Goal: Task Accomplishment & Management: Use online tool/utility

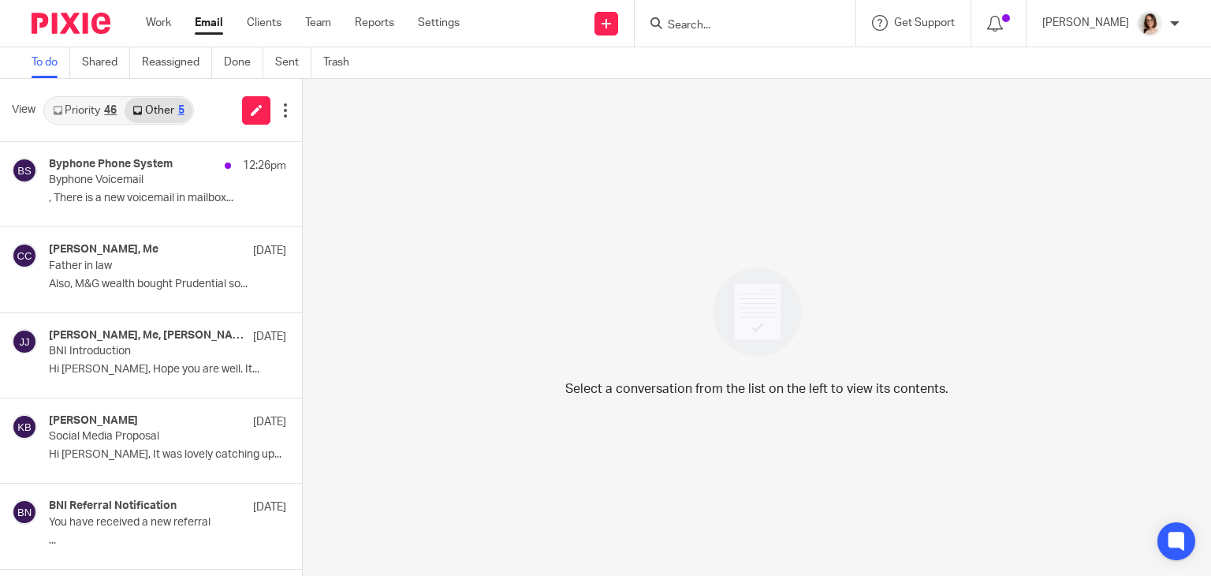
click at [213, 23] on link "Email" at bounding box center [209, 23] width 28 height 16
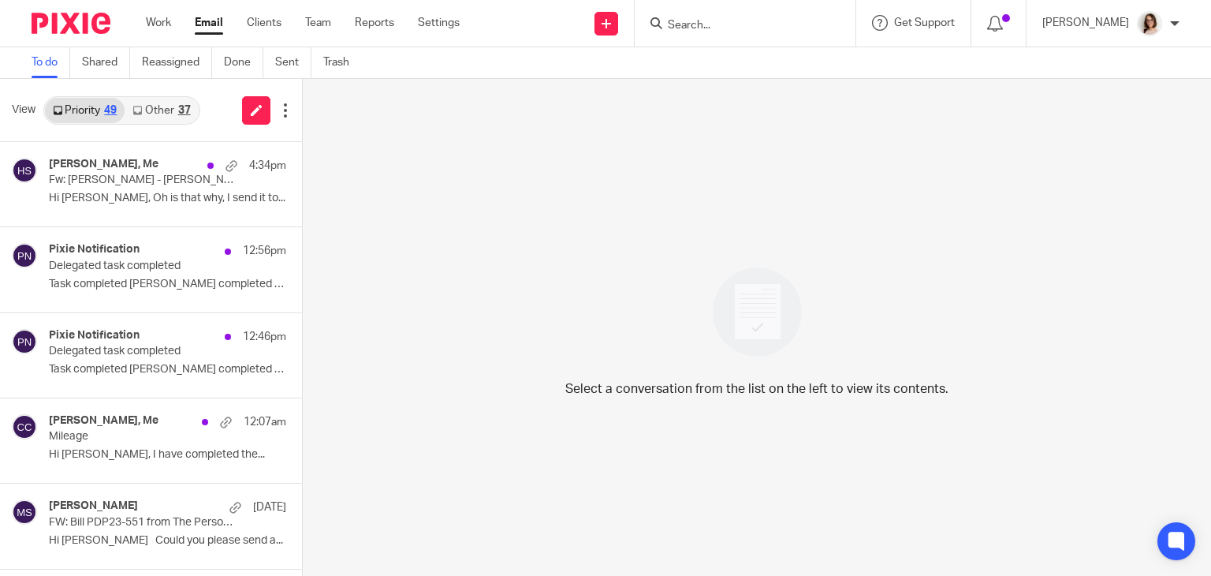
click at [164, 106] on link "Other 37" at bounding box center [161, 110] width 73 height 25
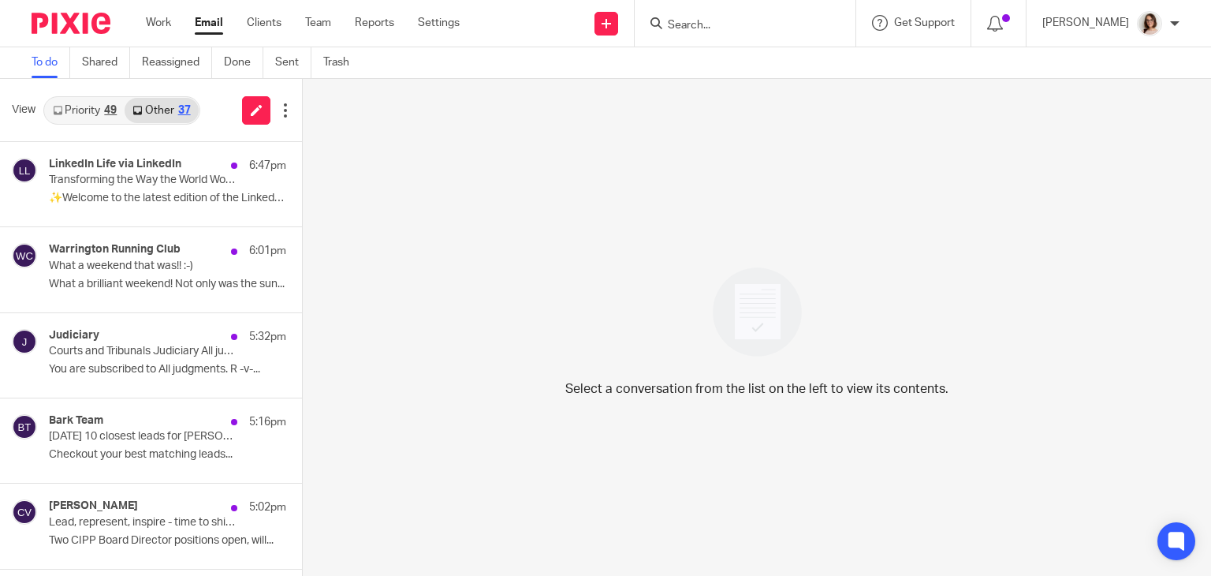
click at [211, 21] on link "Email" at bounding box center [209, 23] width 28 height 16
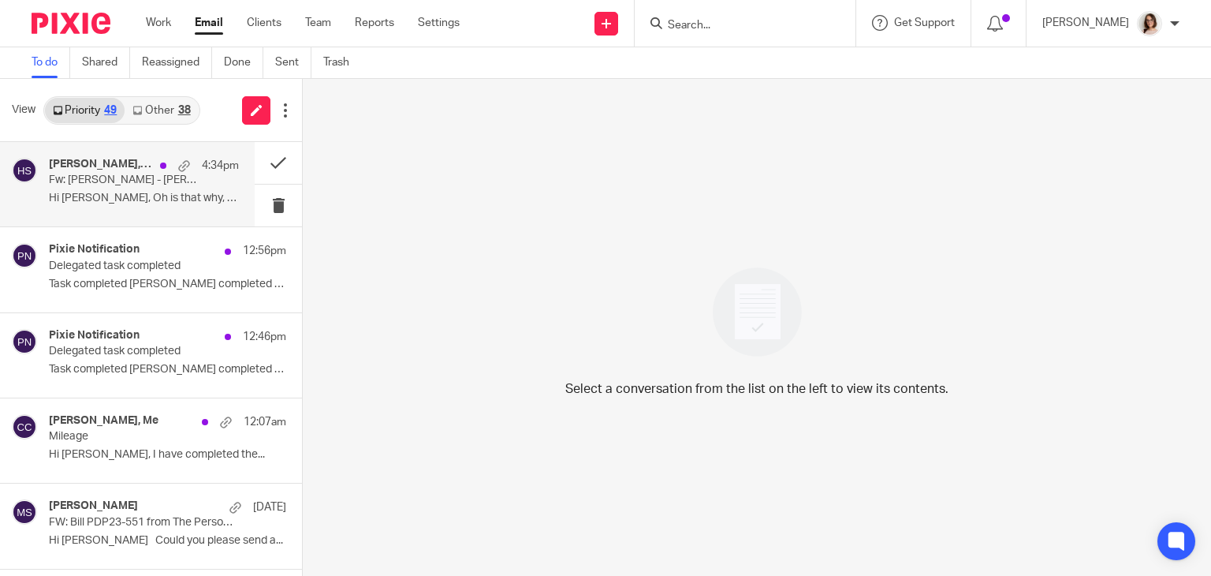
click at [169, 188] on div "[PERSON_NAME], Me 4:34pm Fw: [PERSON_NAME] - [PERSON_NAME] Hi [PERSON_NAME], Oh…" at bounding box center [144, 184] width 190 height 53
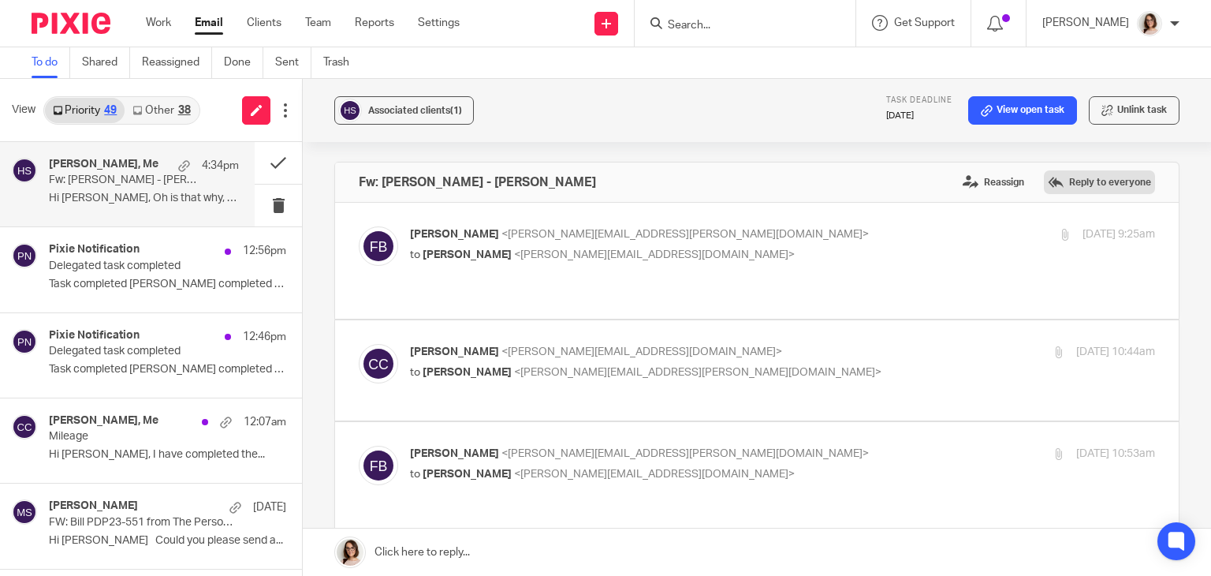
click at [1068, 189] on label "Reply to everyone" at bounding box center [1099, 182] width 111 height 24
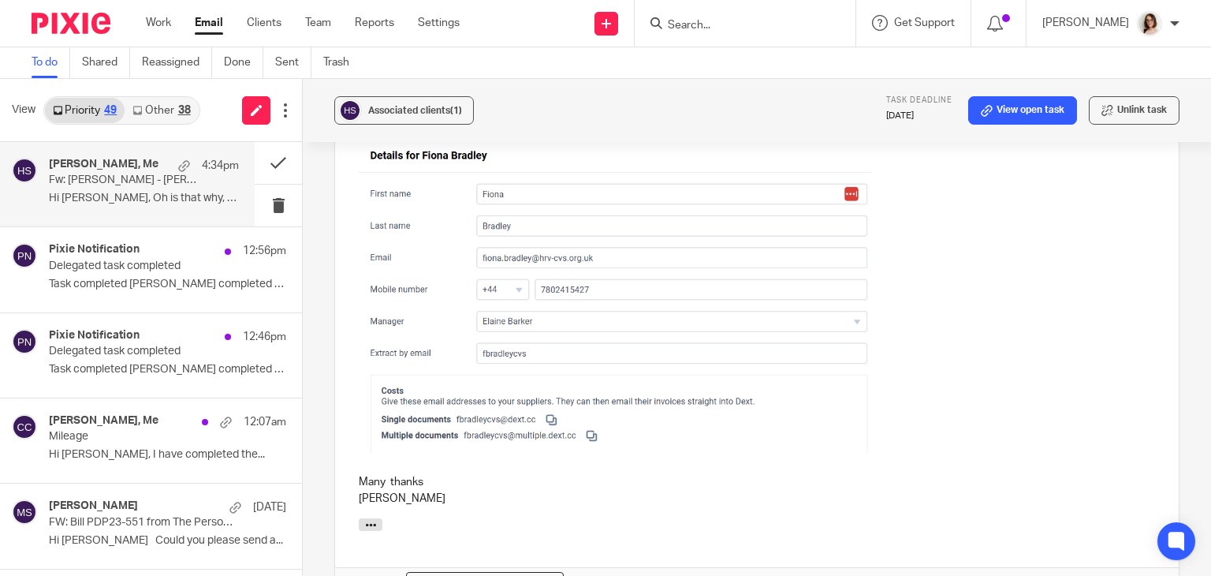
scroll to position [2717, 0]
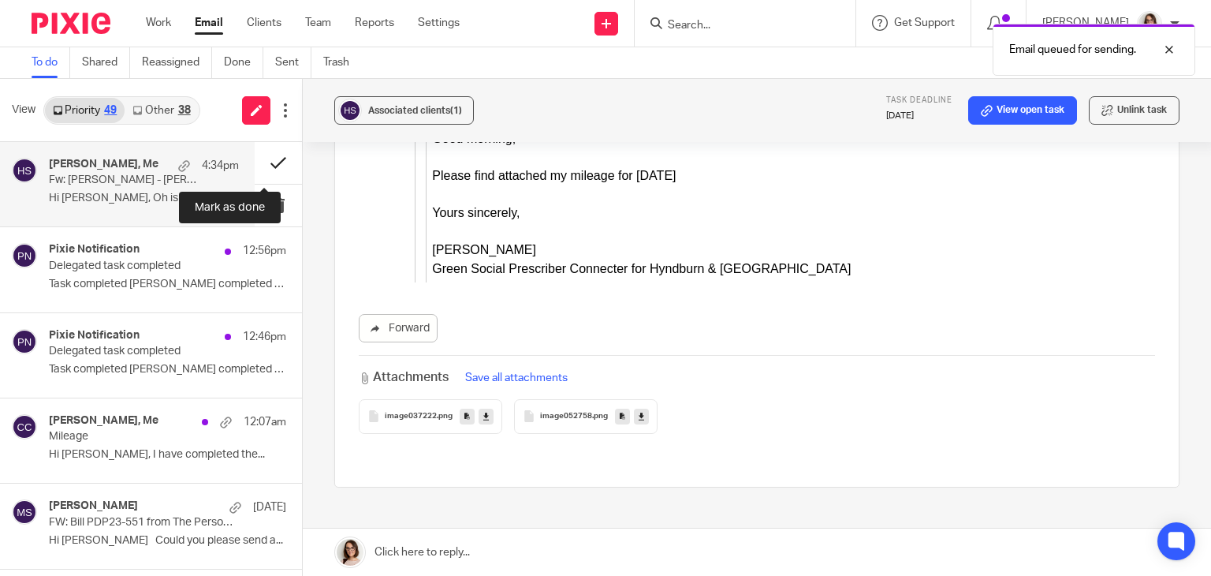
click at [261, 164] on button at bounding box center [278, 163] width 47 height 42
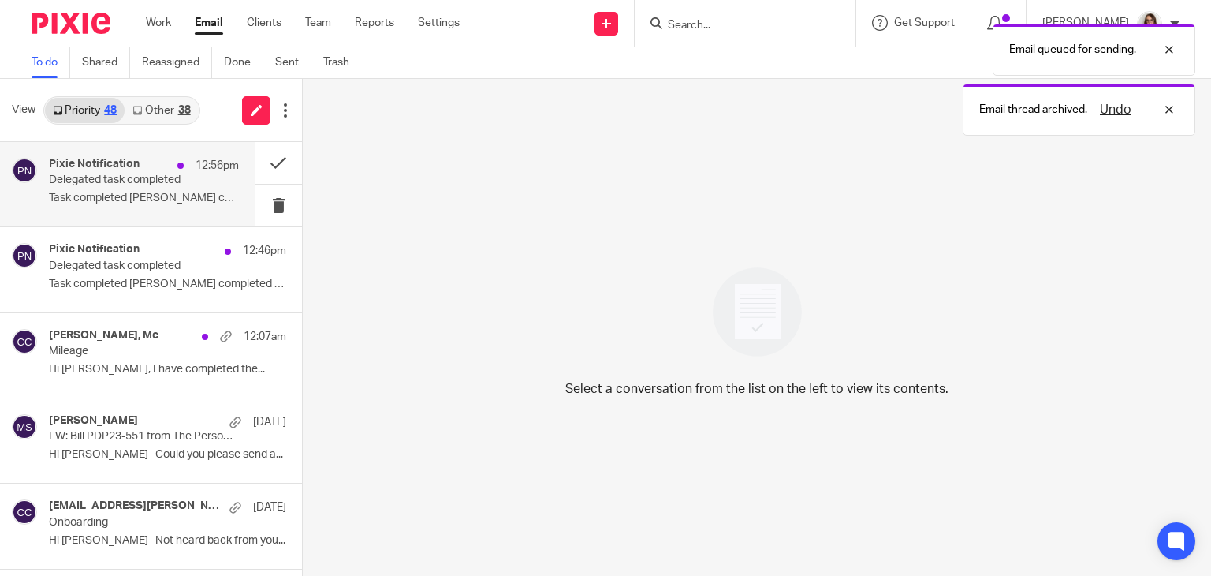
click at [181, 187] on p "Delegated task completed" at bounding box center [125, 179] width 152 height 13
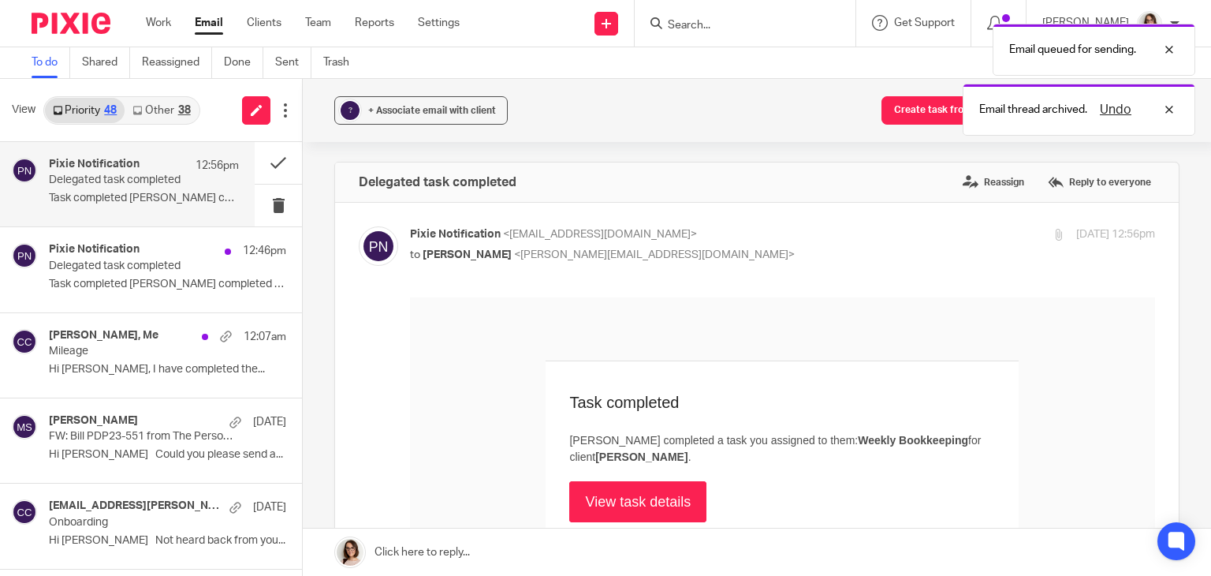
scroll to position [0, 0]
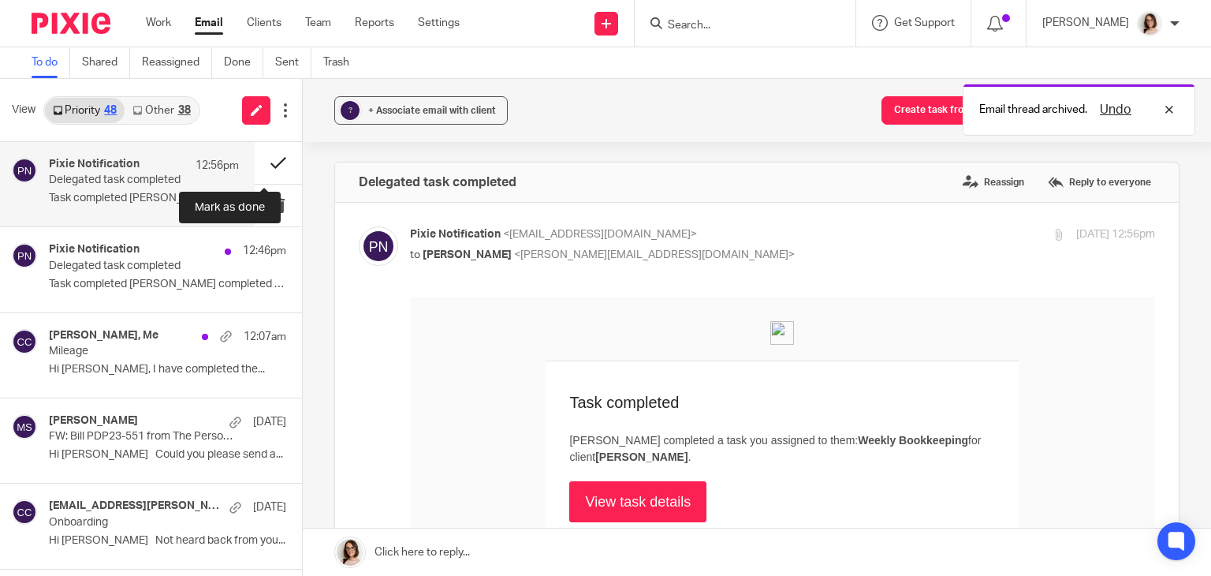
click at [268, 157] on button at bounding box center [278, 163] width 47 height 42
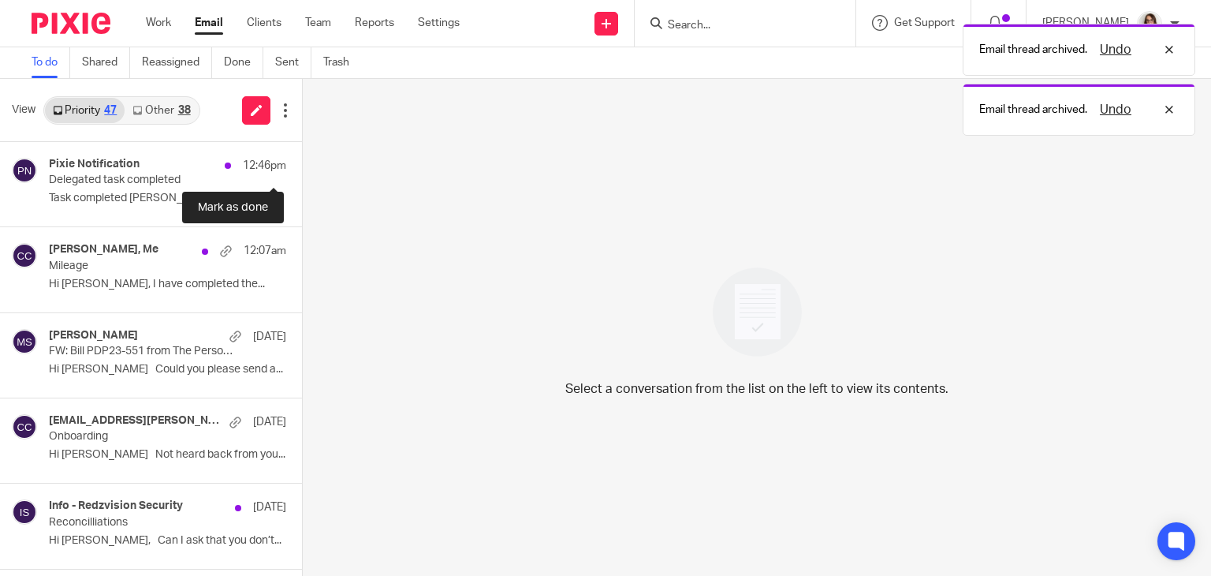
click at [302, 157] on button at bounding box center [308, 163] width 13 height 42
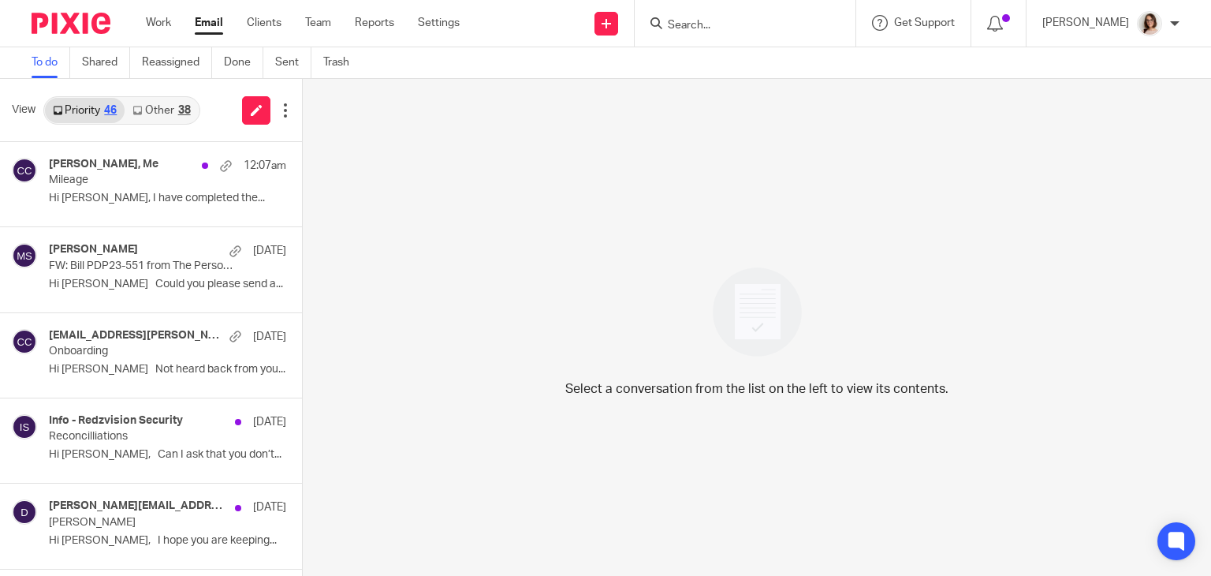
click at [173, 116] on link "Other 38" at bounding box center [161, 110] width 73 height 25
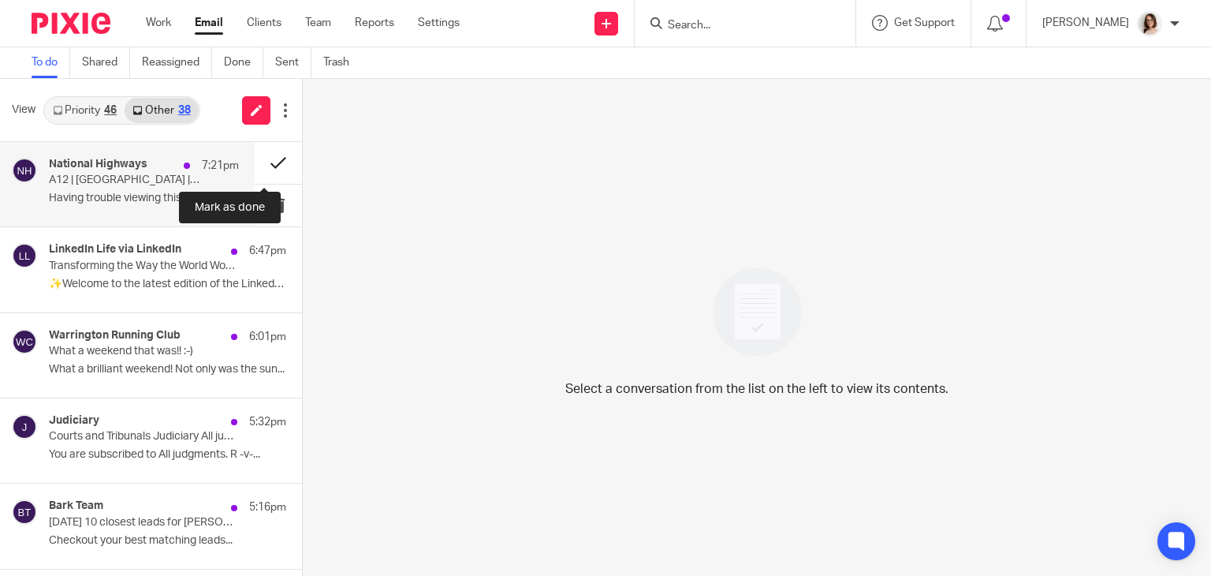
click at [255, 165] on button at bounding box center [278, 163] width 47 height 42
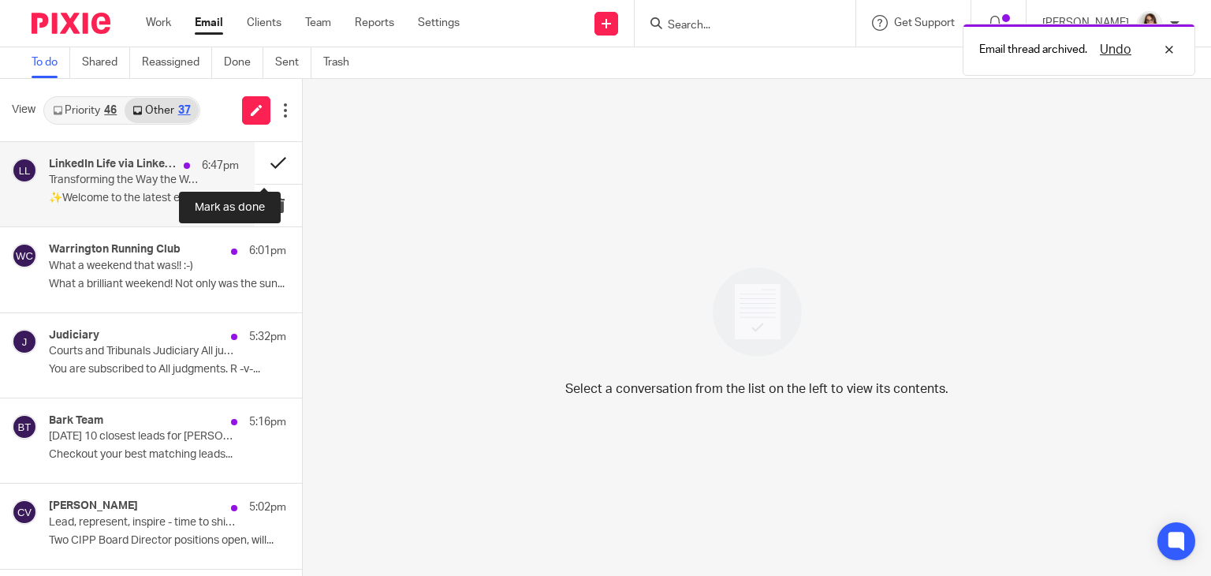
click at [255, 162] on button at bounding box center [278, 163] width 47 height 42
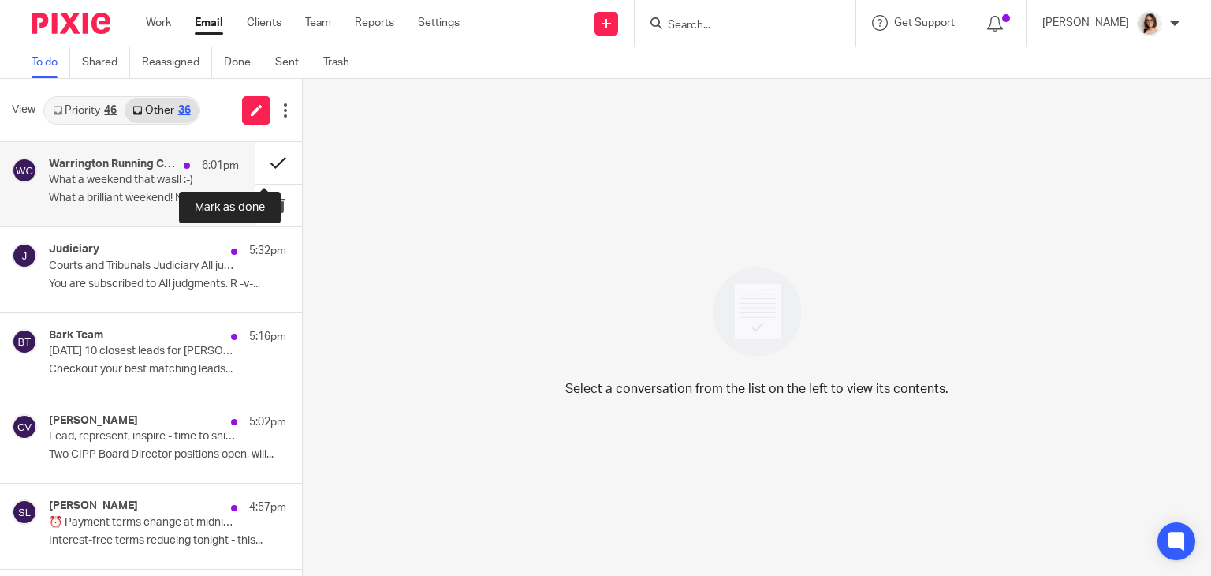
click at [257, 161] on button at bounding box center [278, 163] width 47 height 42
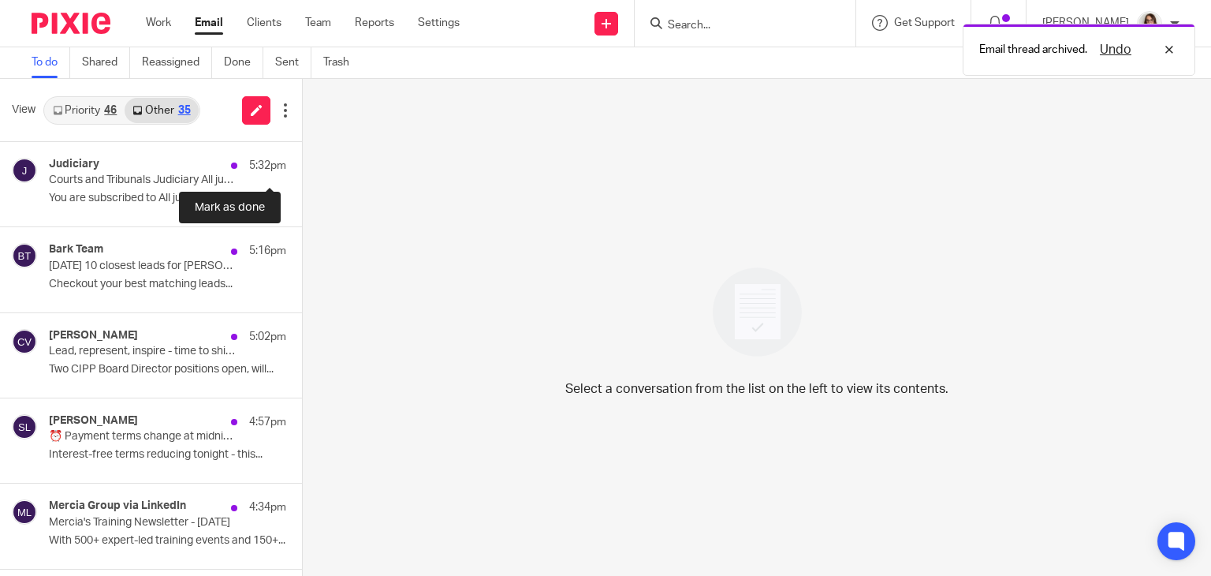
click at [302, 161] on button at bounding box center [308, 163] width 13 height 42
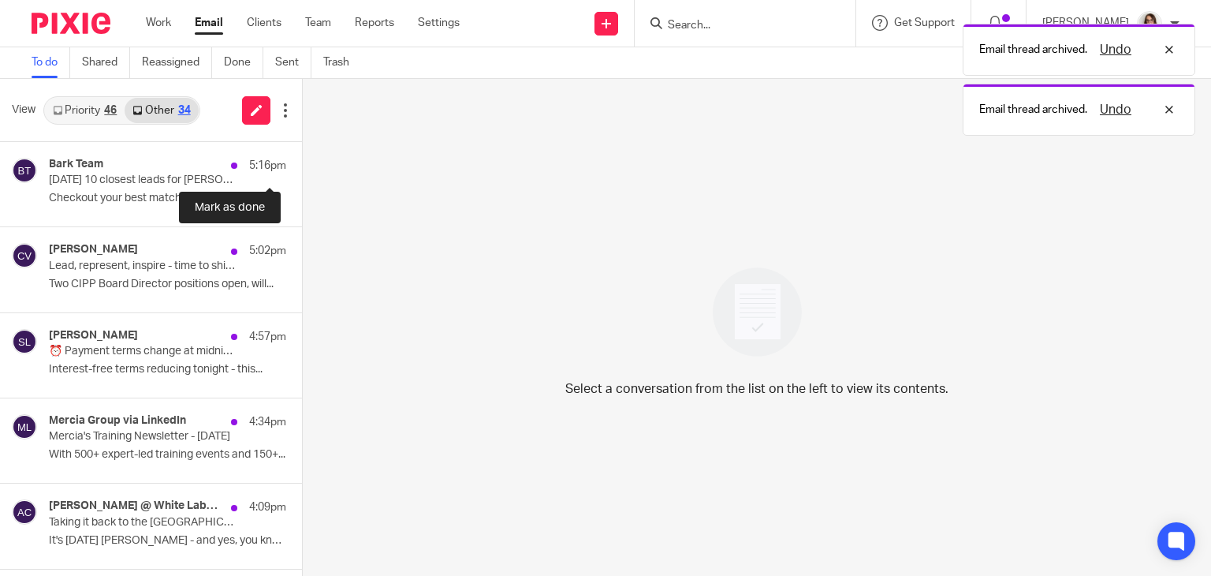
click at [302, 161] on button at bounding box center [308, 163] width 13 height 42
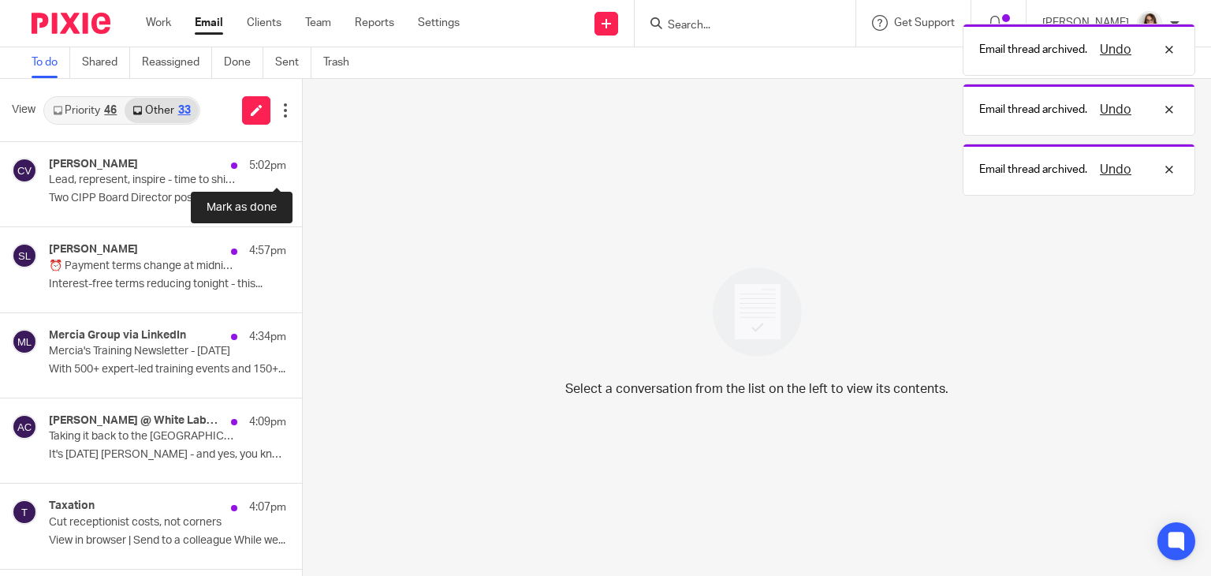
click at [302, 161] on button at bounding box center [308, 163] width 13 height 42
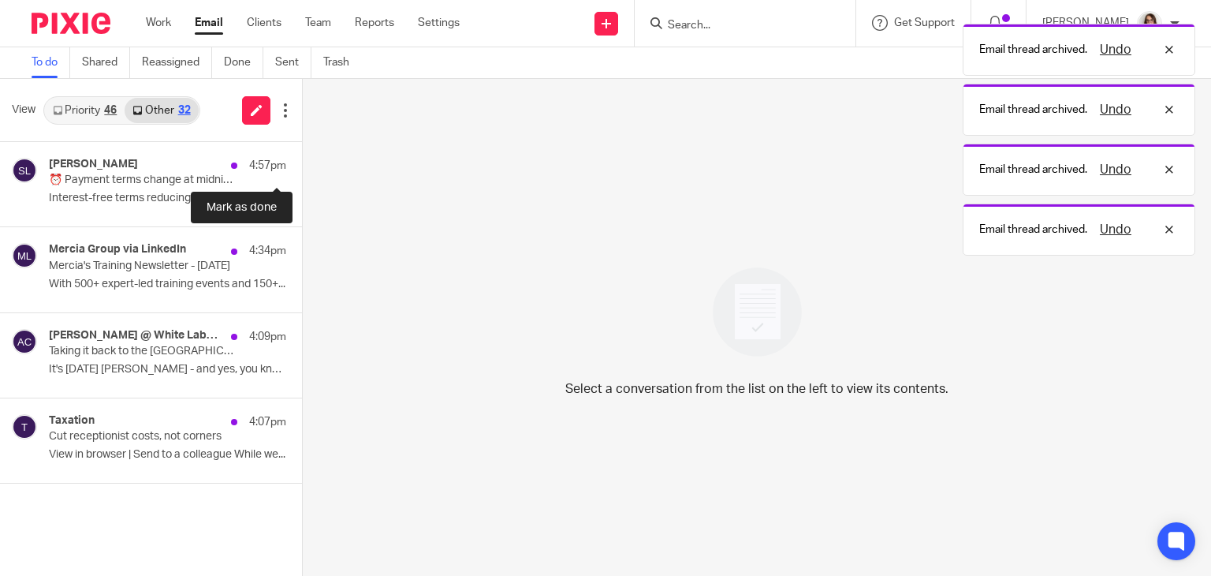
click at [302, 161] on button at bounding box center [308, 163] width 13 height 42
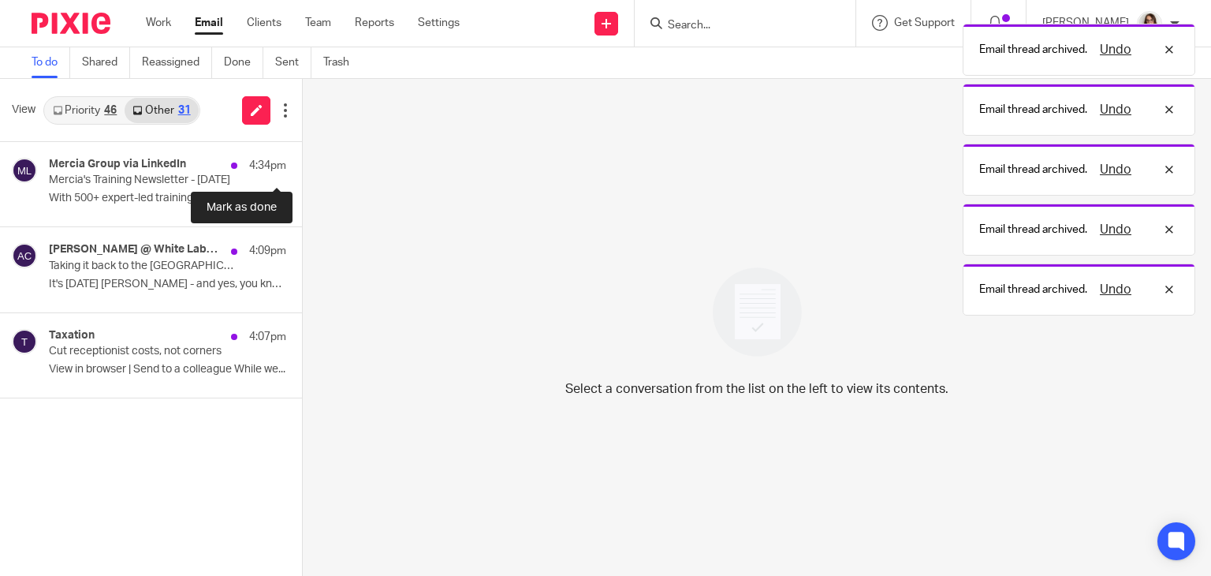
click at [302, 161] on button at bounding box center [308, 163] width 13 height 42
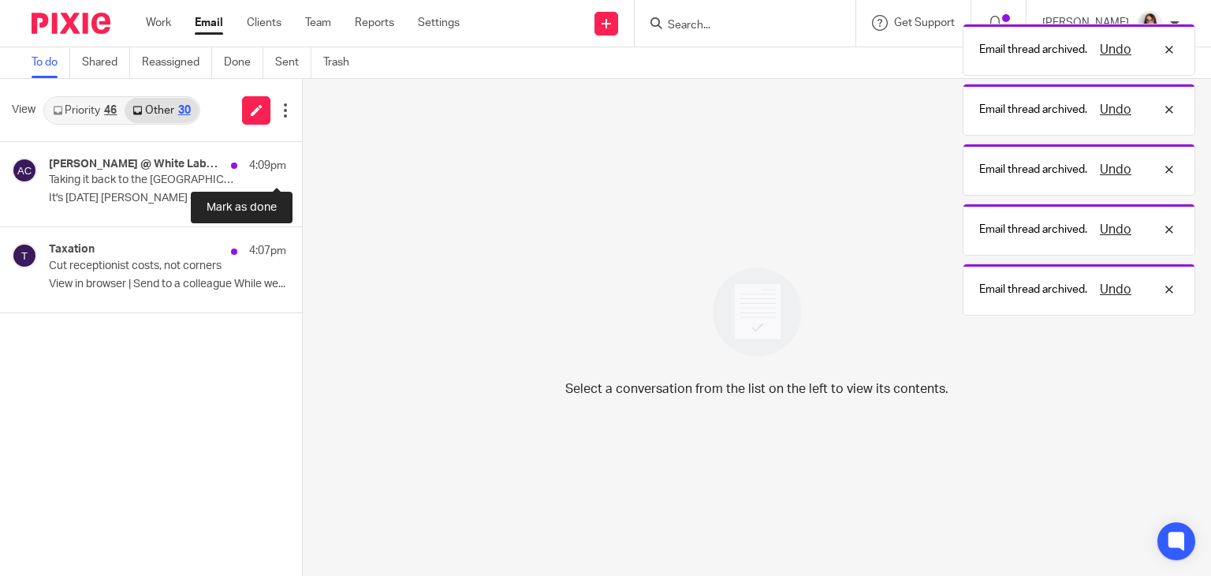
click at [302, 161] on button at bounding box center [308, 163] width 13 height 42
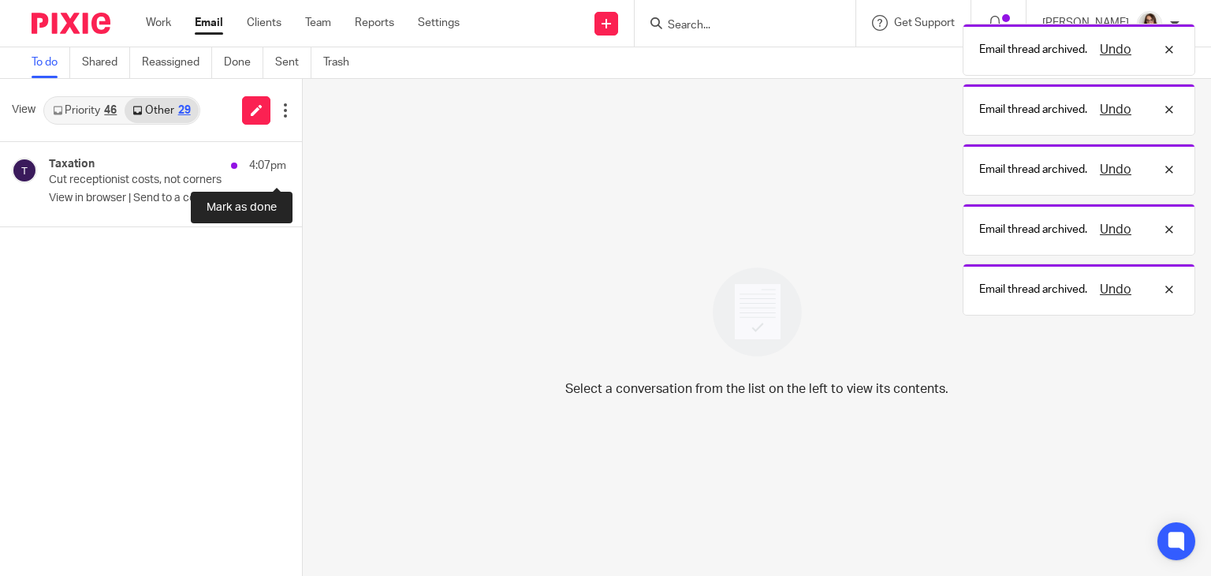
click at [302, 161] on button at bounding box center [308, 163] width 13 height 42
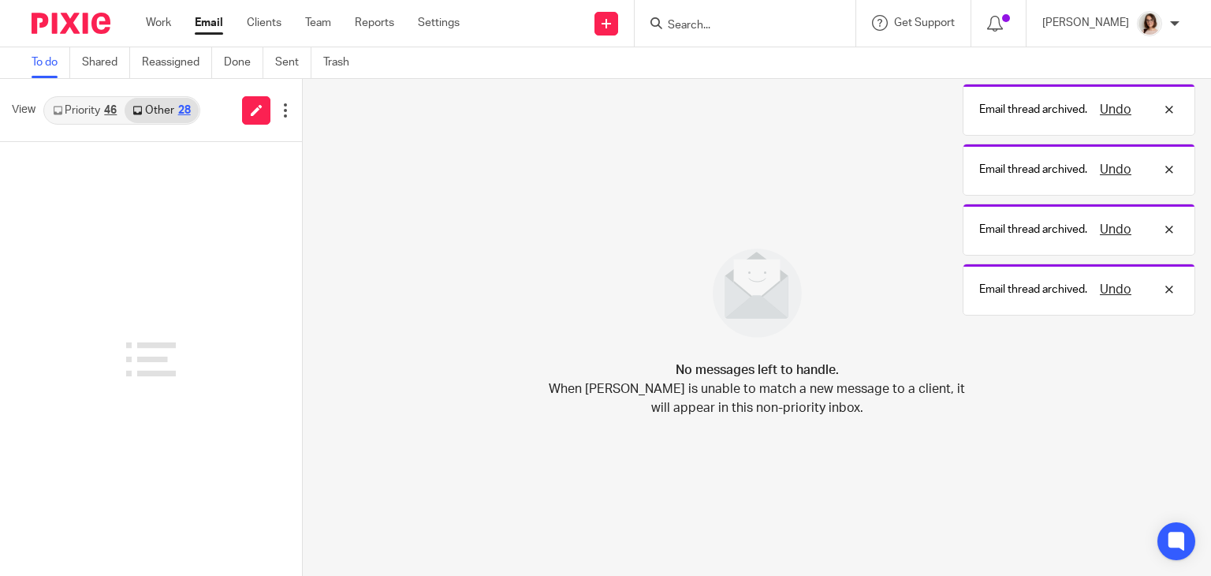
click at [204, 29] on link "Email" at bounding box center [209, 23] width 28 height 16
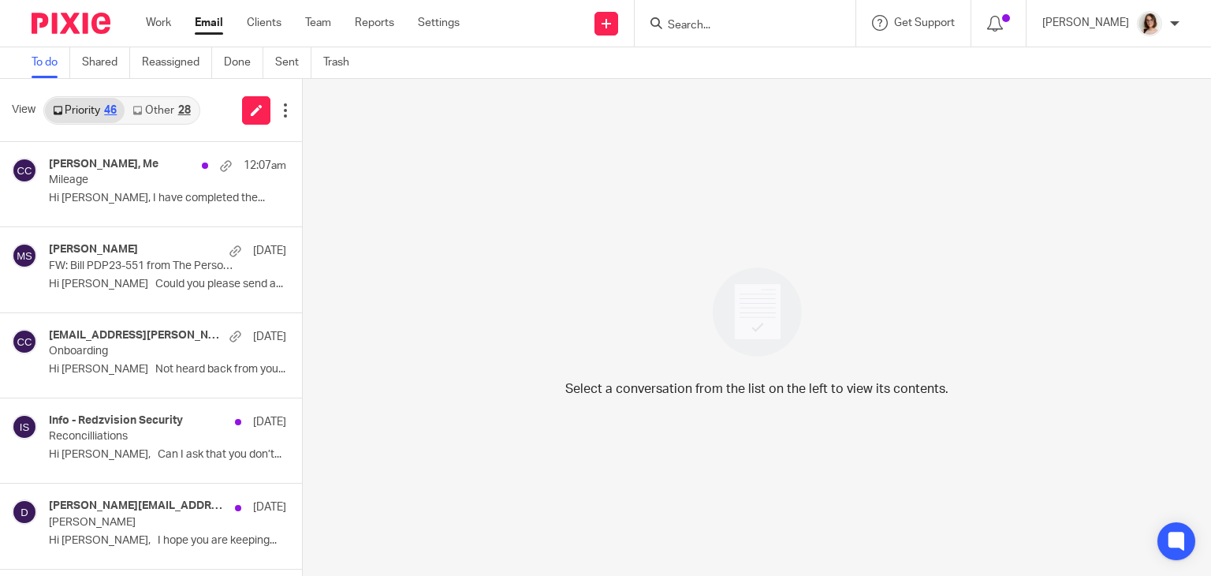
click at [166, 107] on link "Other 28" at bounding box center [161, 110] width 73 height 25
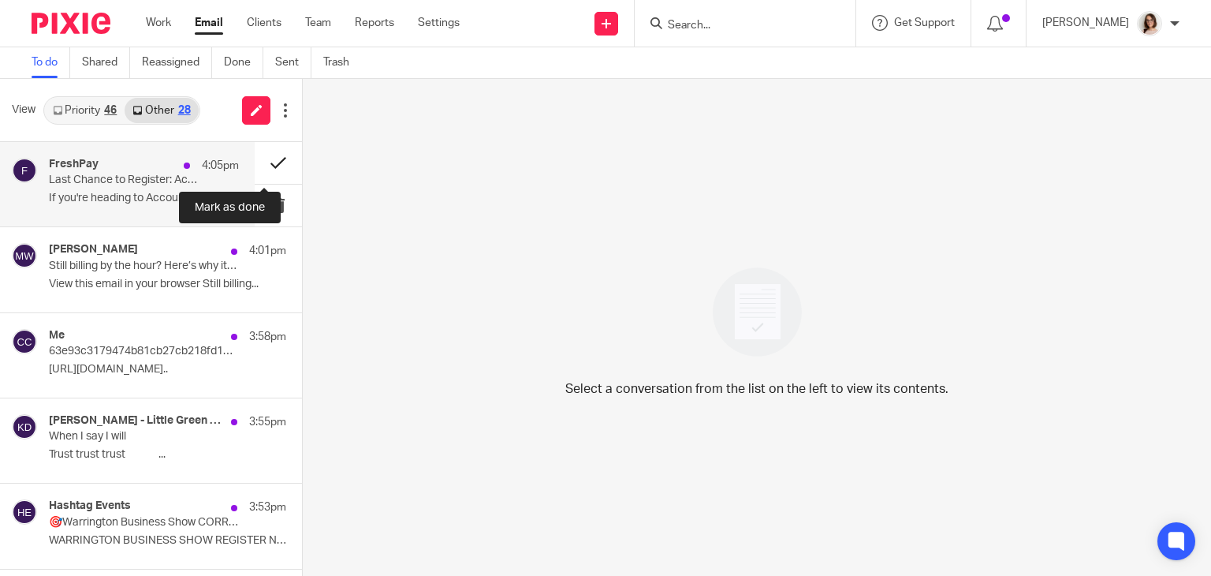
click at [257, 163] on button at bounding box center [278, 163] width 47 height 42
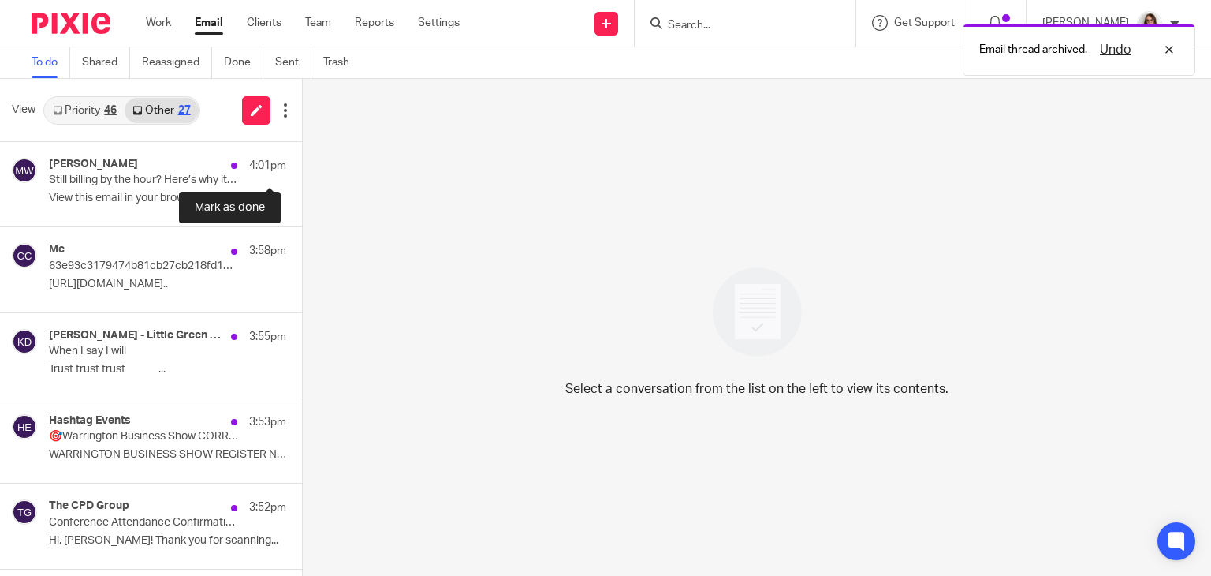
click at [302, 163] on button at bounding box center [308, 163] width 13 height 42
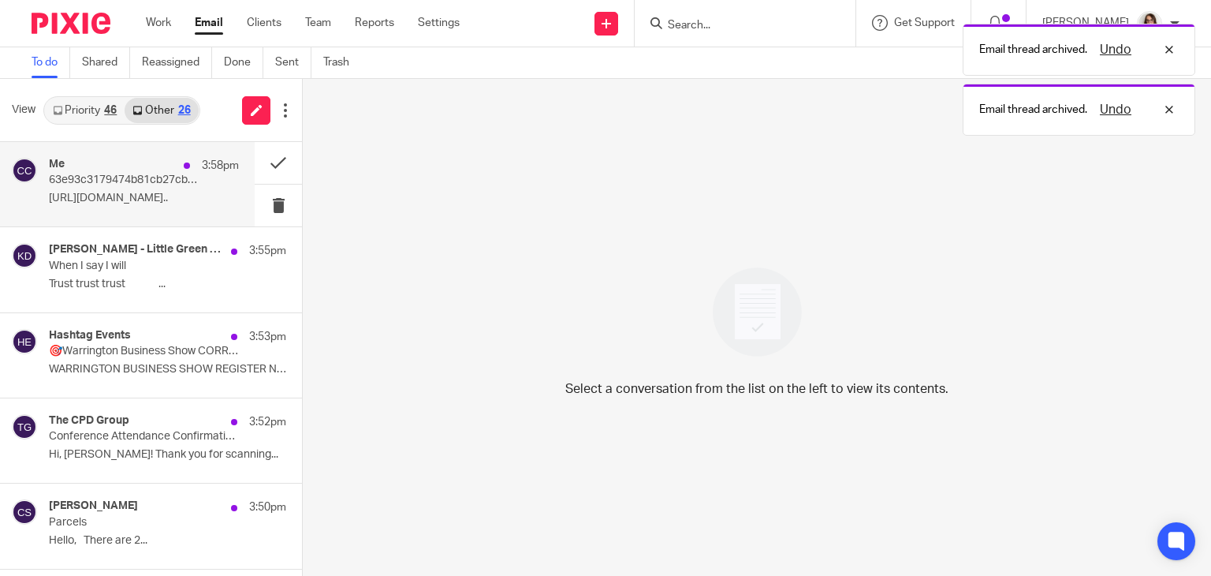
click at [175, 200] on p "https://static.cpd.group/conference/cert/get/co..." at bounding box center [144, 198] width 190 height 13
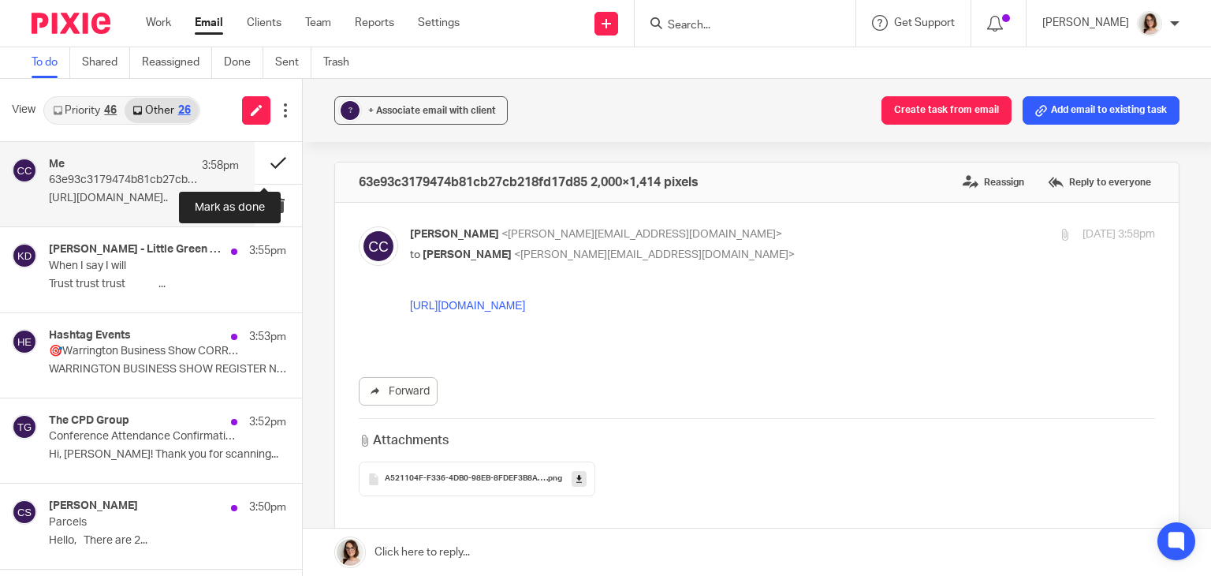
click at [259, 165] on button at bounding box center [278, 163] width 47 height 42
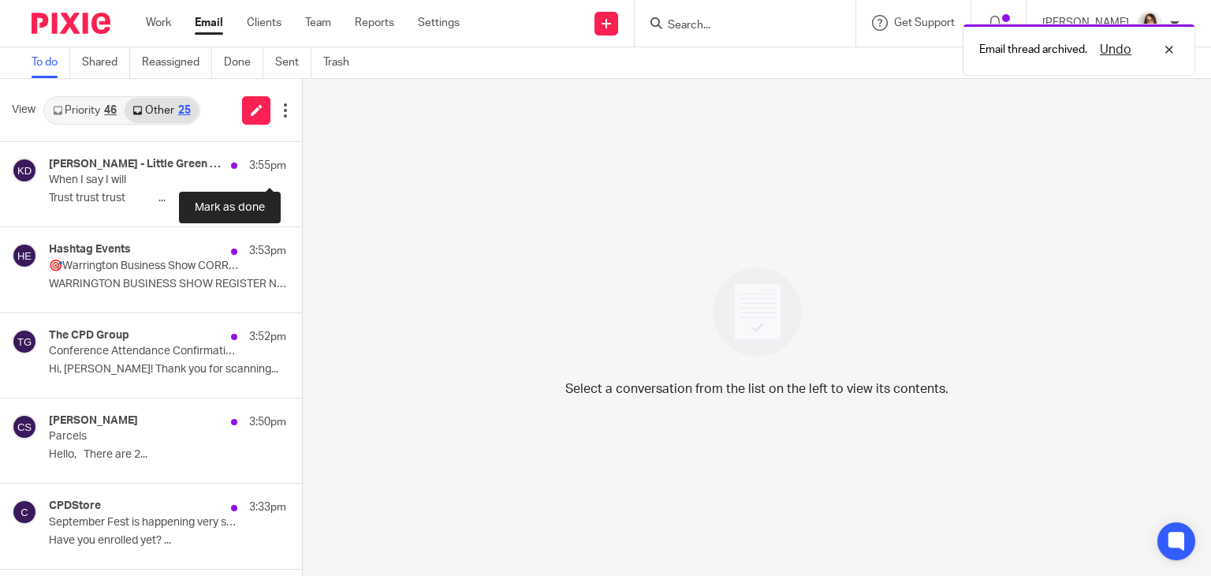
click at [302, 165] on button at bounding box center [308, 163] width 13 height 42
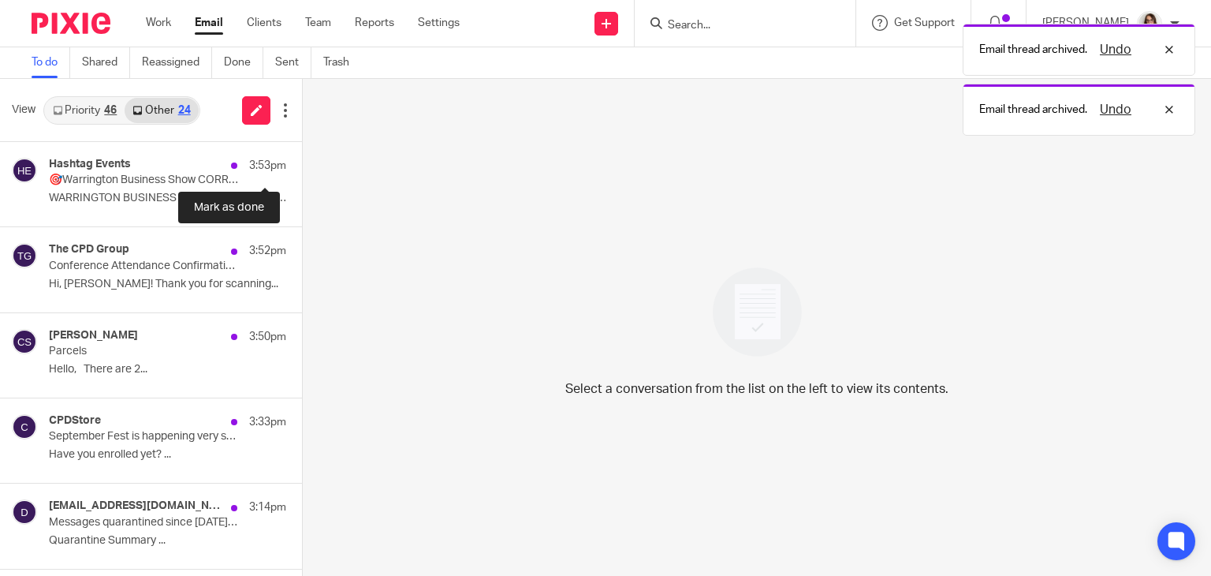
click at [302, 165] on button at bounding box center [308, 163] width 13 height 42
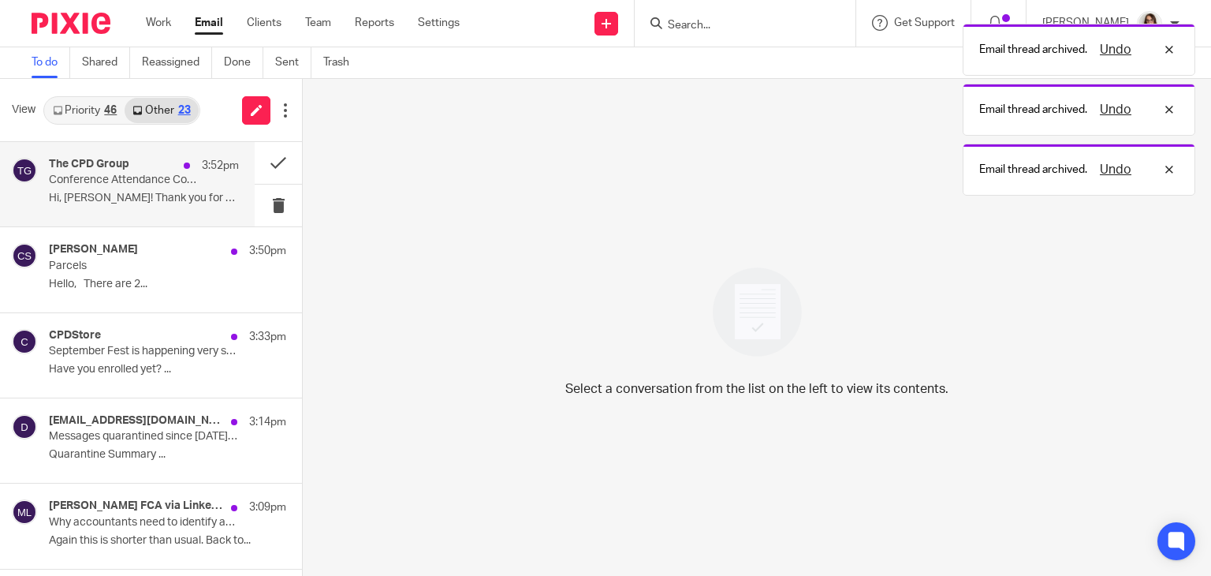
click at [162, 183] on p "Conference Attendance Confirmation - Apron Roadshow - [GEOGRAPHIC_DATA] - (3 CP…" at bounding box center [125, 179] width 152 height 13
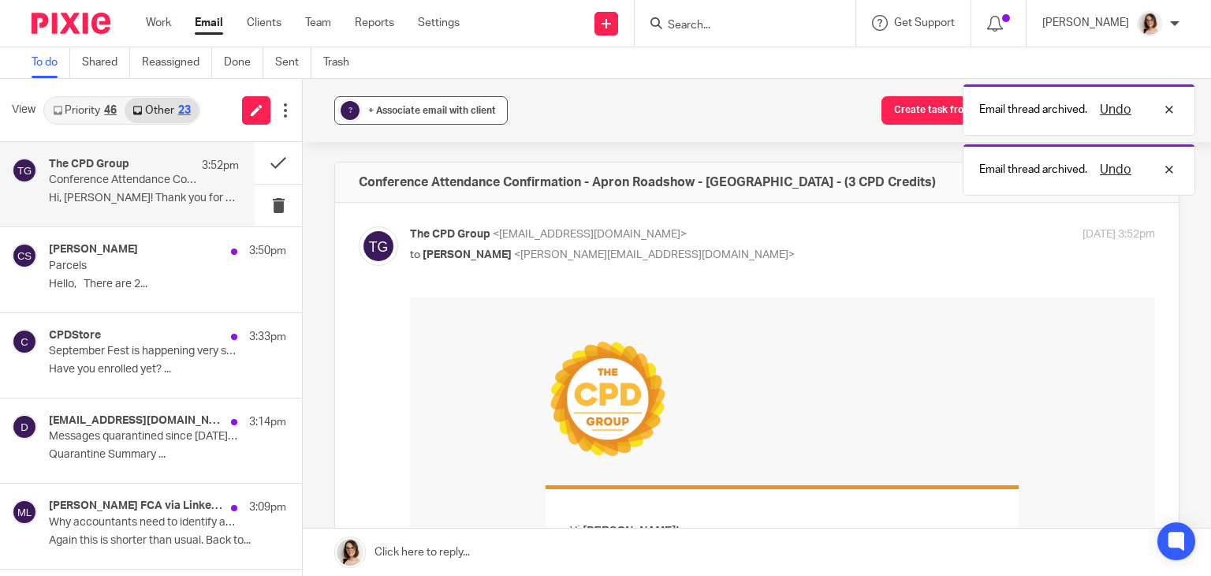
click at [403, 106] on span "+ Associate email with client" at bounding box center [432, 110] width 128 height 9
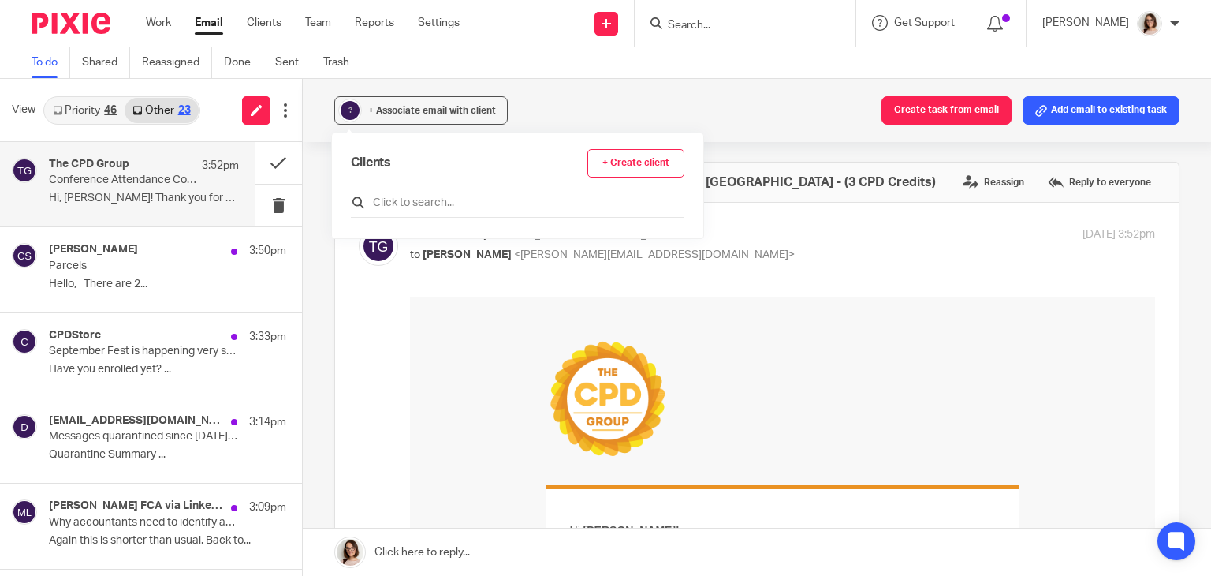
click at [404, 195] on input "text" at bounding box center [518, 203] width 334 height 16
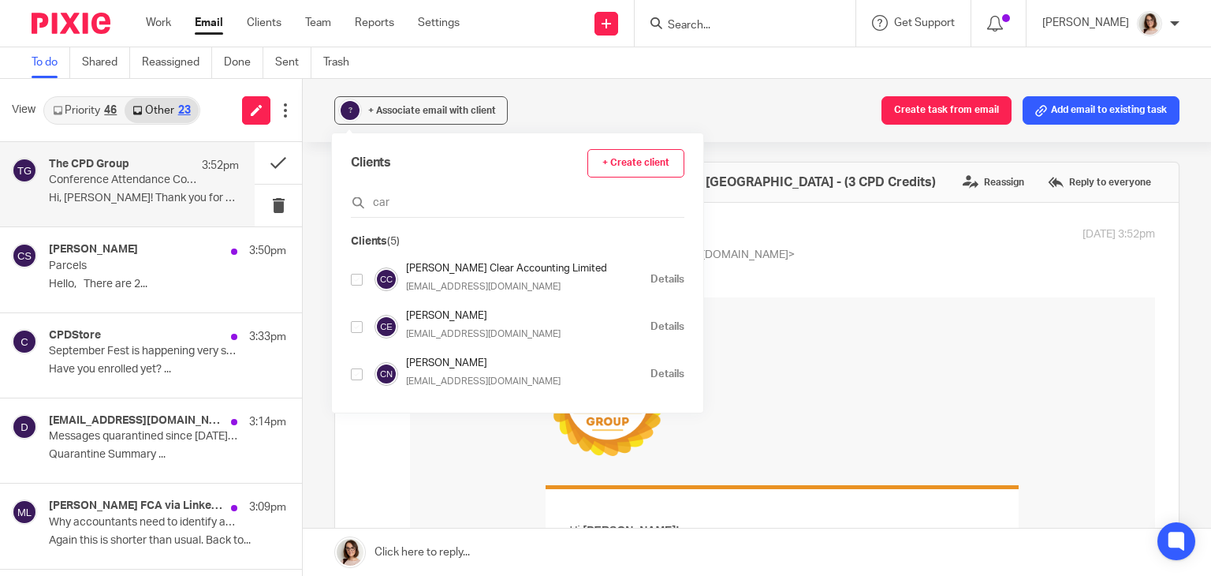
type input "car"
click at [362, 375] on input "checkbox" at bounding box center [357, 374] width 12 height 12
checkbox input "true"
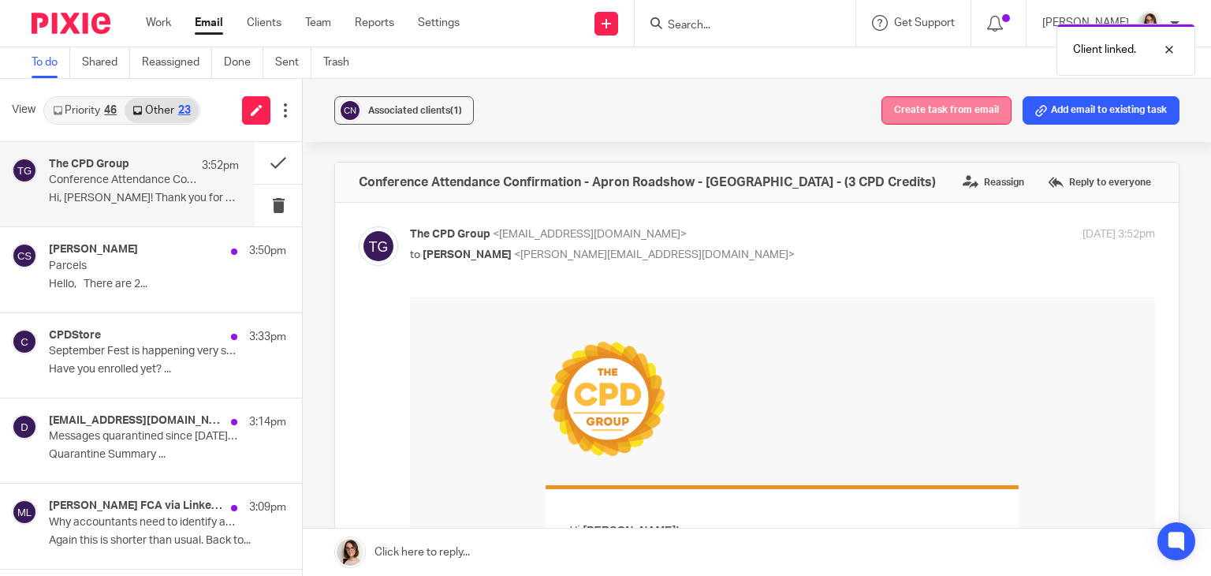
click at [918, 115] on button "Create task from email" at bounding box center [947, 110] width 130 height 28
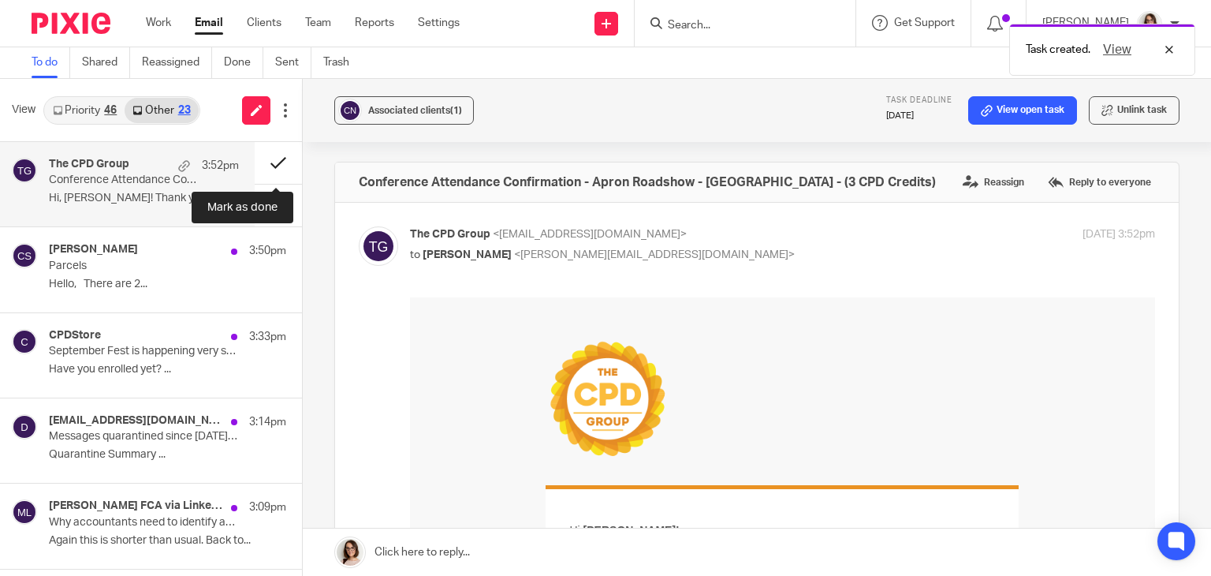
click at [278, 161] on button at bounding box center [278, 163] width 47 height 42
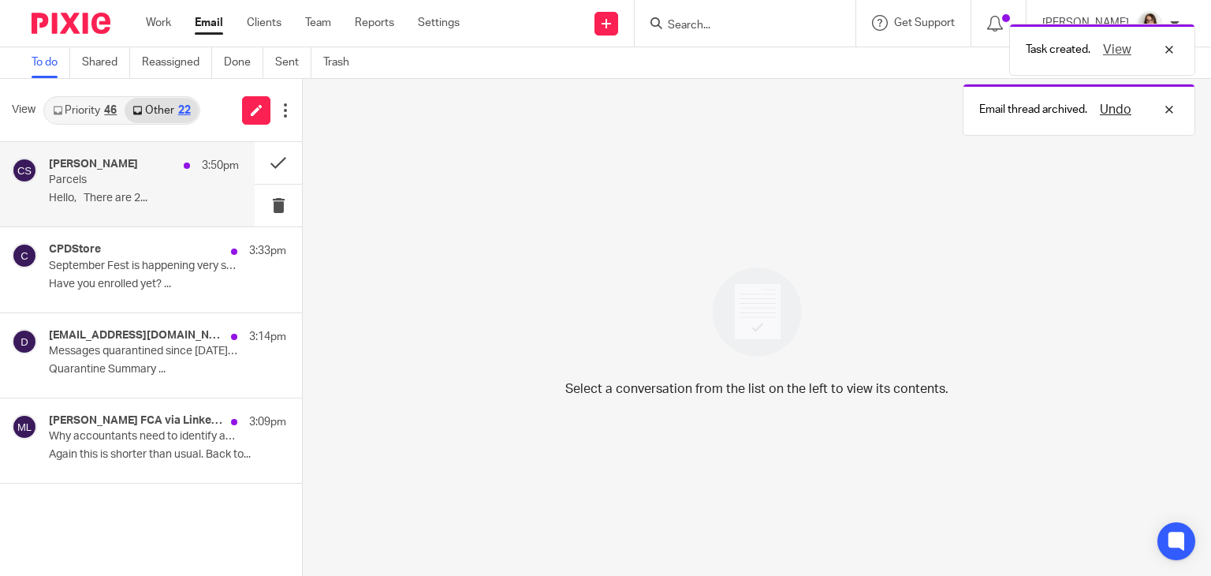
click at [158, 192] on p "Hello, There are 2..." at bounding box center [144, 198] width 190 height 13
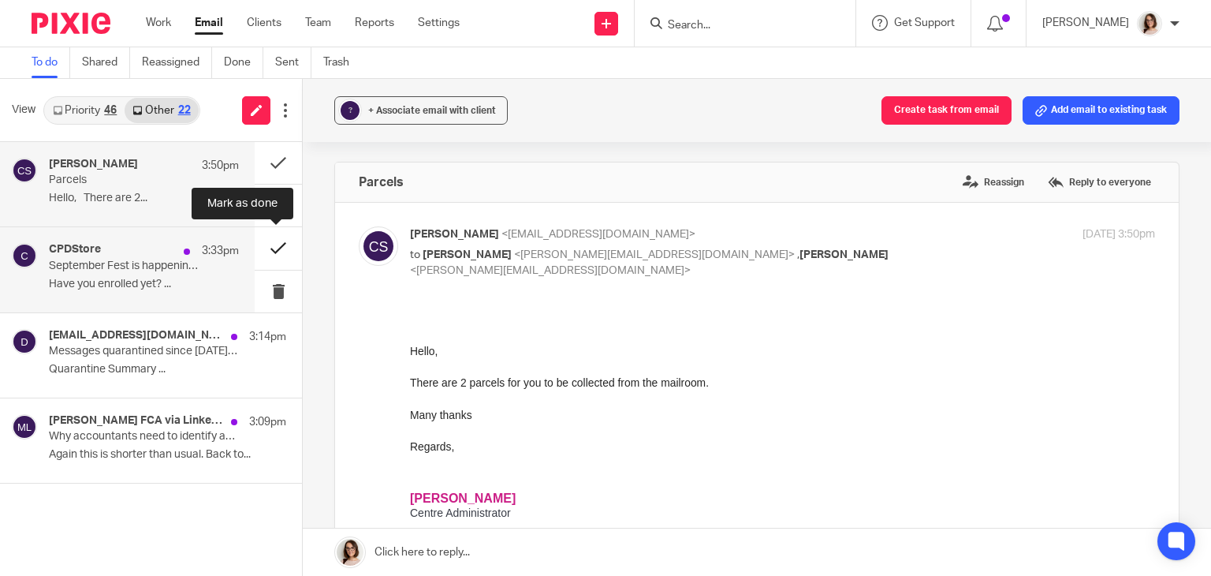
click at [274, 252] on button at bounding box center [278, 248] width 47 height 42
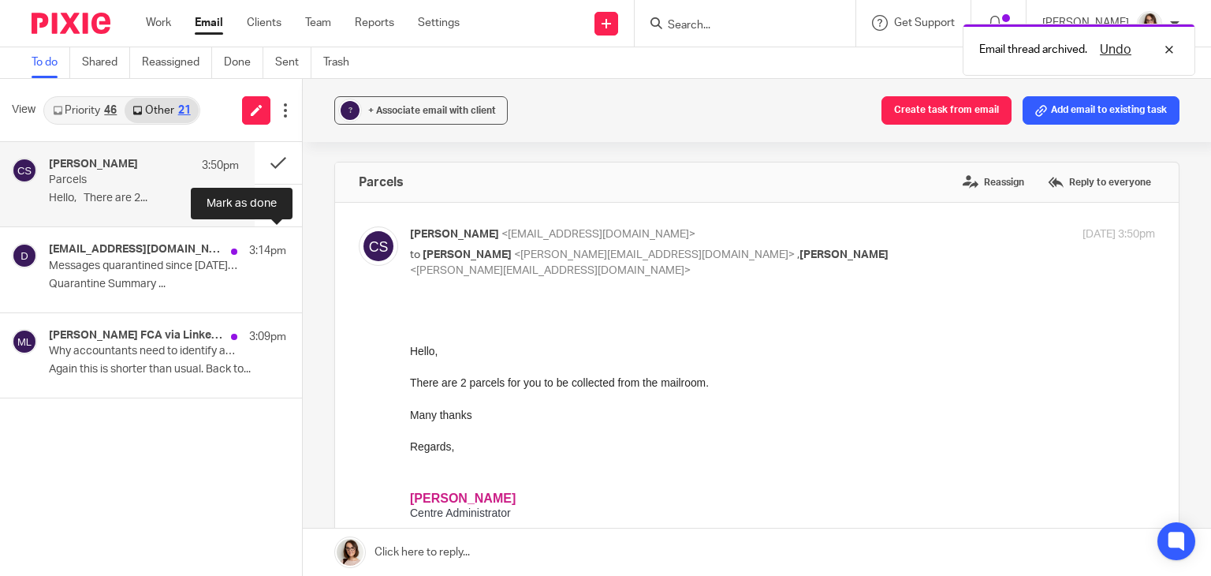
click at [302, 252] on button at bounding box center [308, 248] width 13 height 42
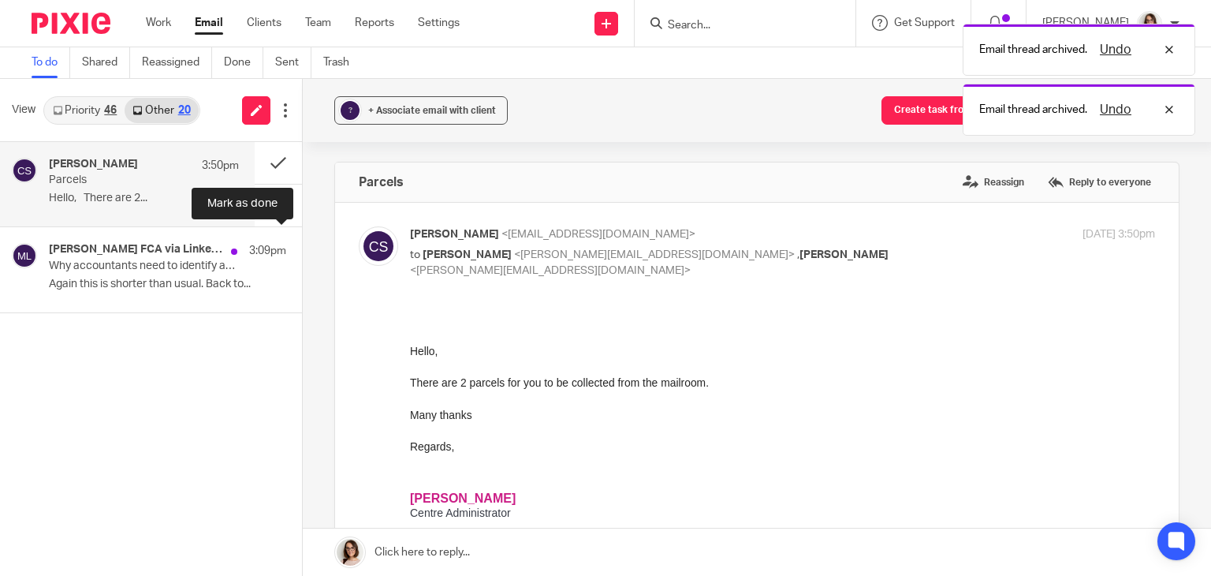
click at [302, 252] on button at bounding box center [308, 248] width 13 height 42
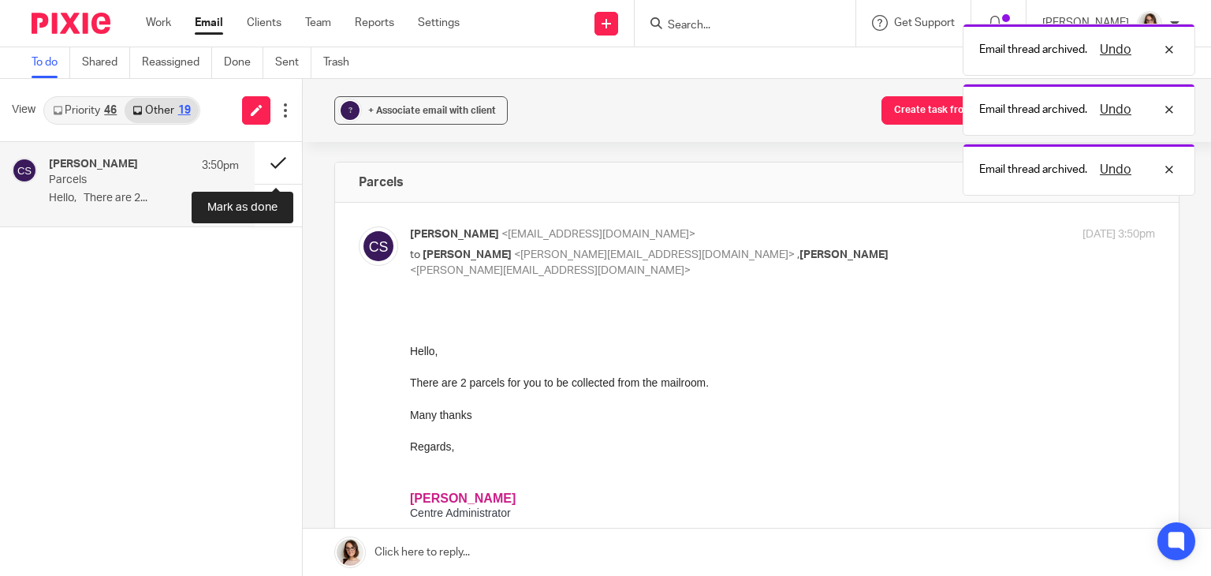
click at [270, 165] on button at bounding box center [278, 163] width 47 height 42
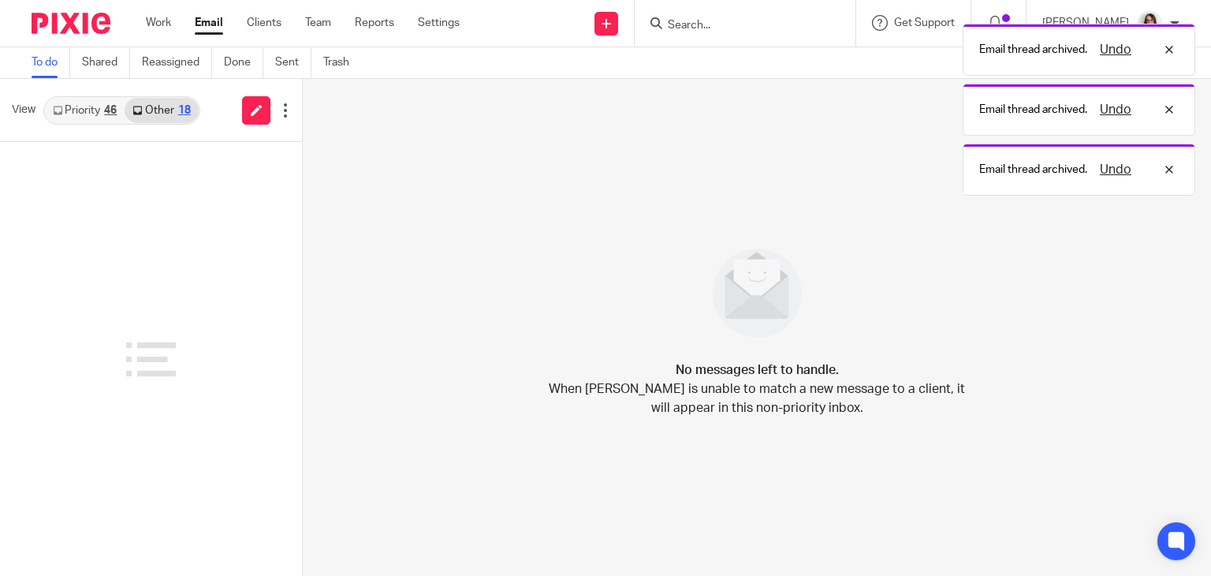
click at [204, 21] on link "Email" at bounding box center [209, 23] width 28 height 16
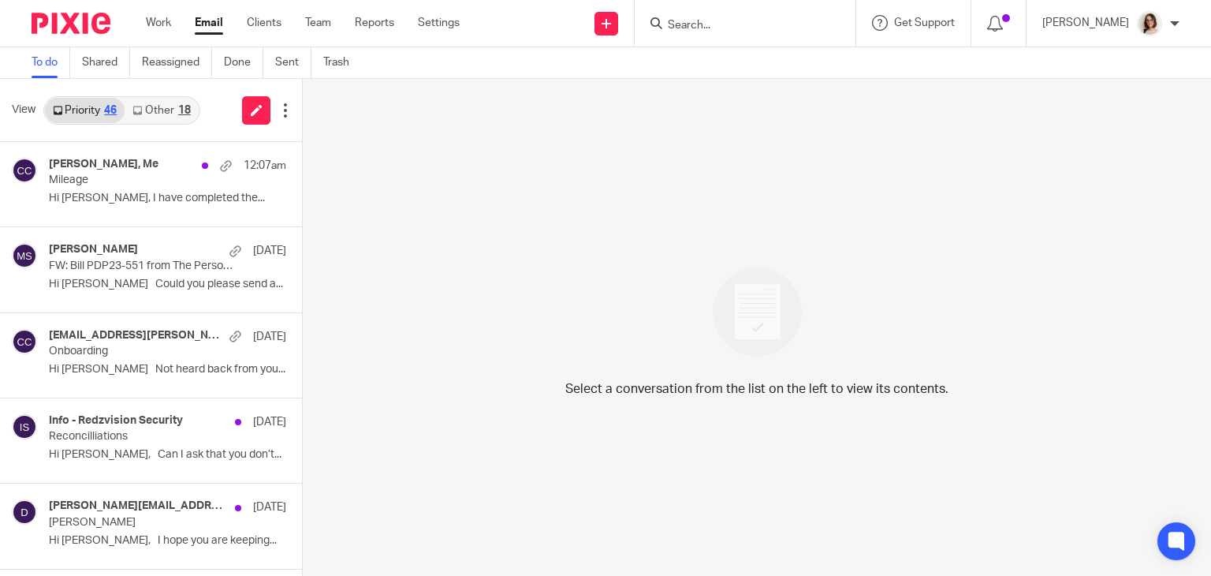
click at [164, 103] on link "Other 18" at bounding box center [161, 110] width 73 height 25
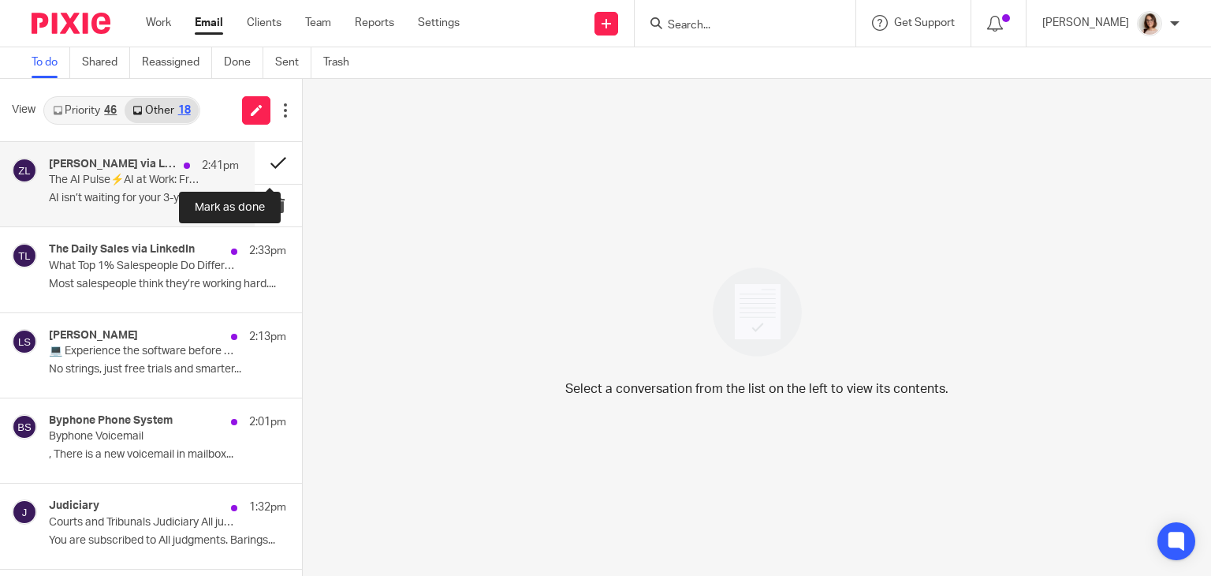
click at [260, 165] on button at bounding box center [278, 163] width 47 height 42
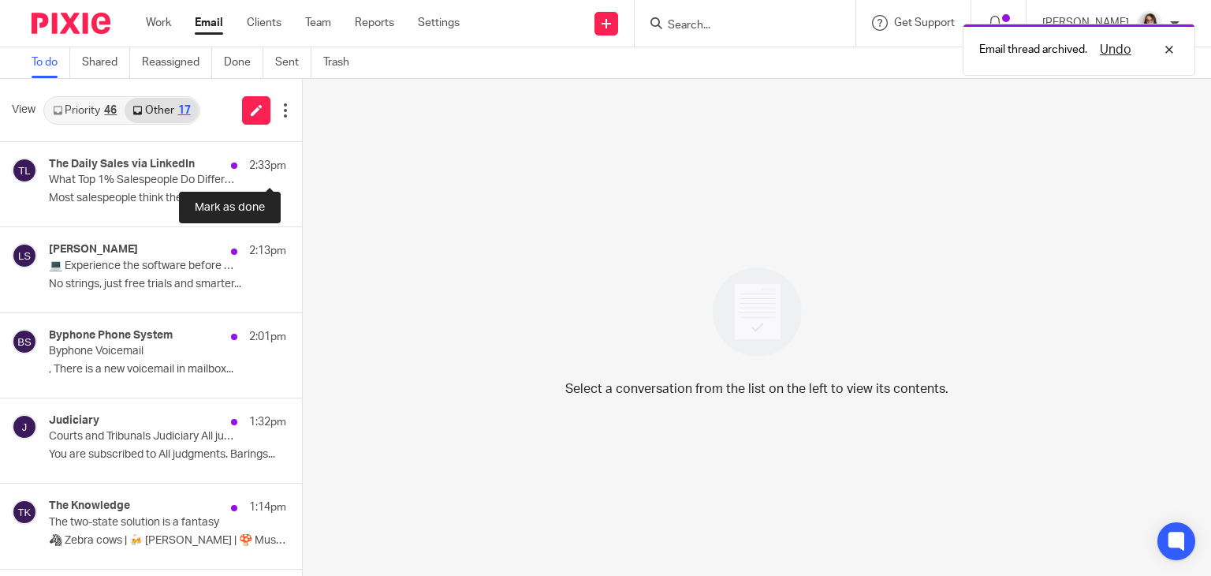
click at [302, 165] on button at bounding box center [308, 163] width 13 height 42
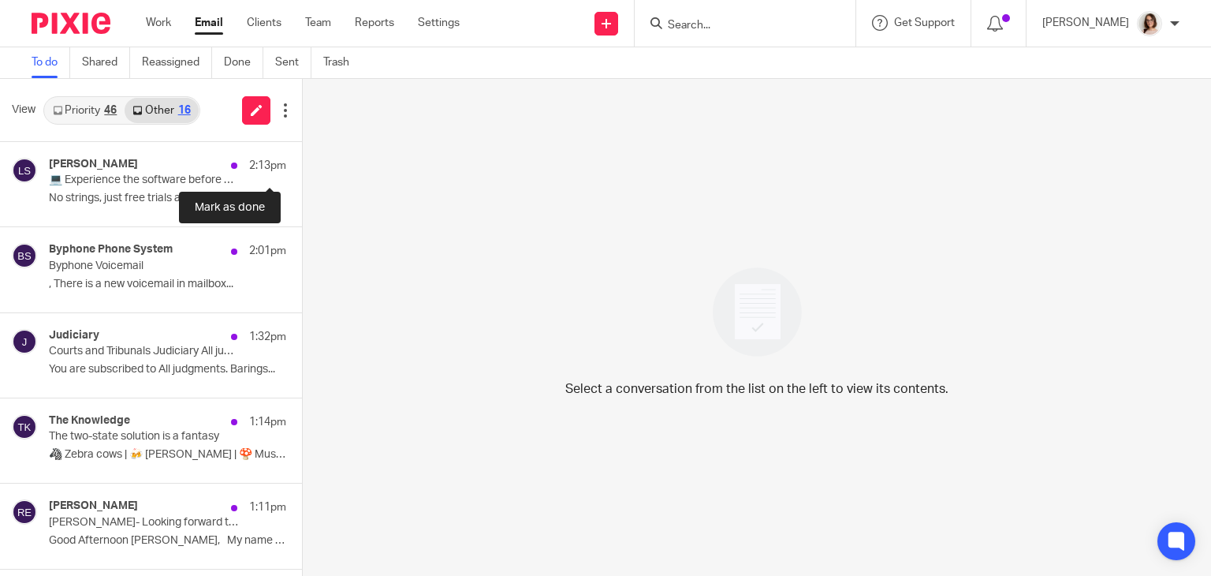
click at [302, 165] on button at bounding box center [308, 163] width 13 height 42
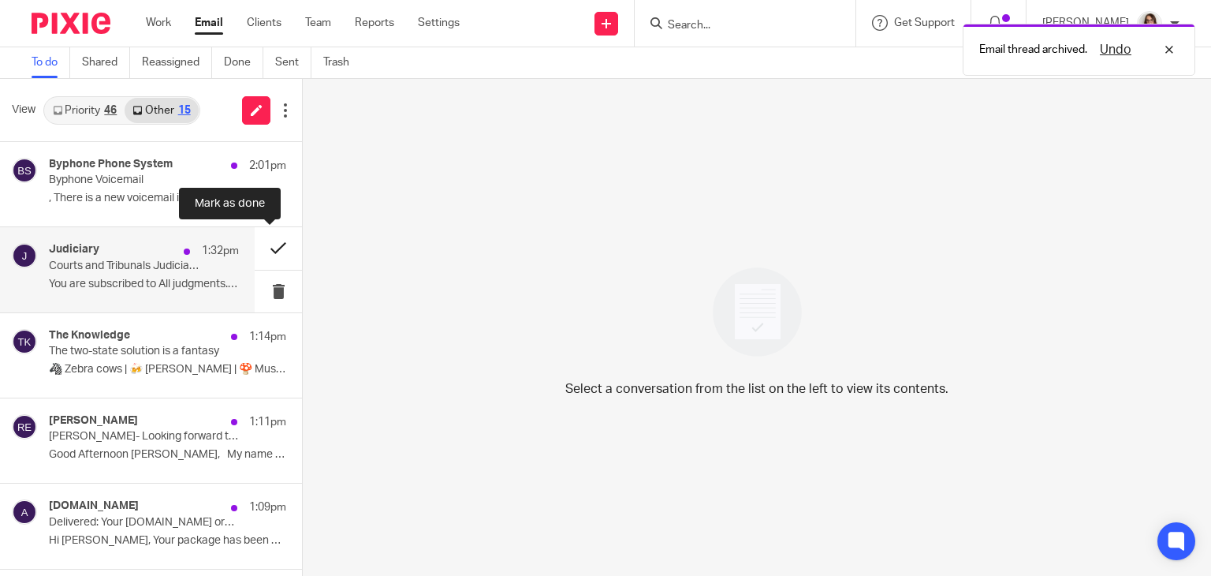
click at [255, 247] on button at bounding box center [278, 248] width 47 height 42
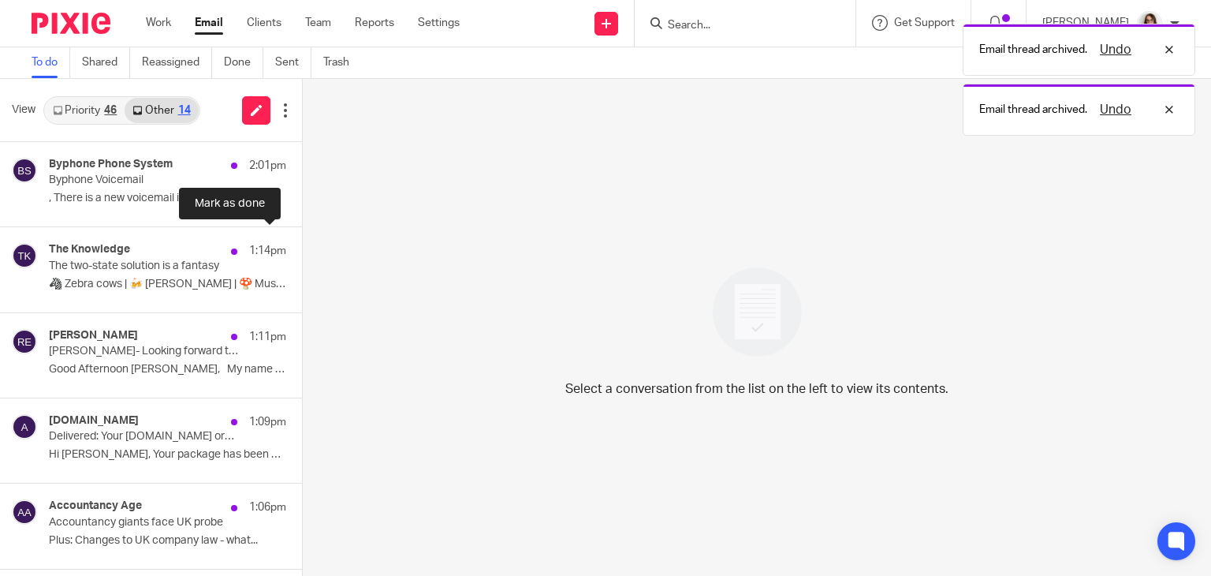
click at [302, 247] on button at bounding box center [308, 248] width 13 height 42
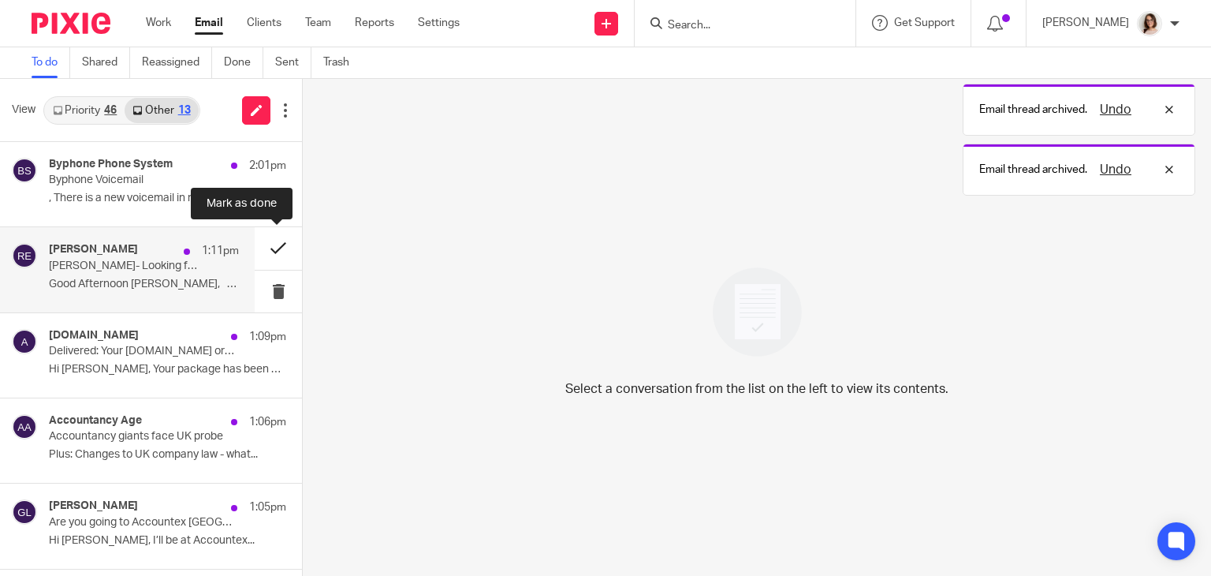
click at [263, 246] on button at bounding box center [278, 248] width 47 height 42
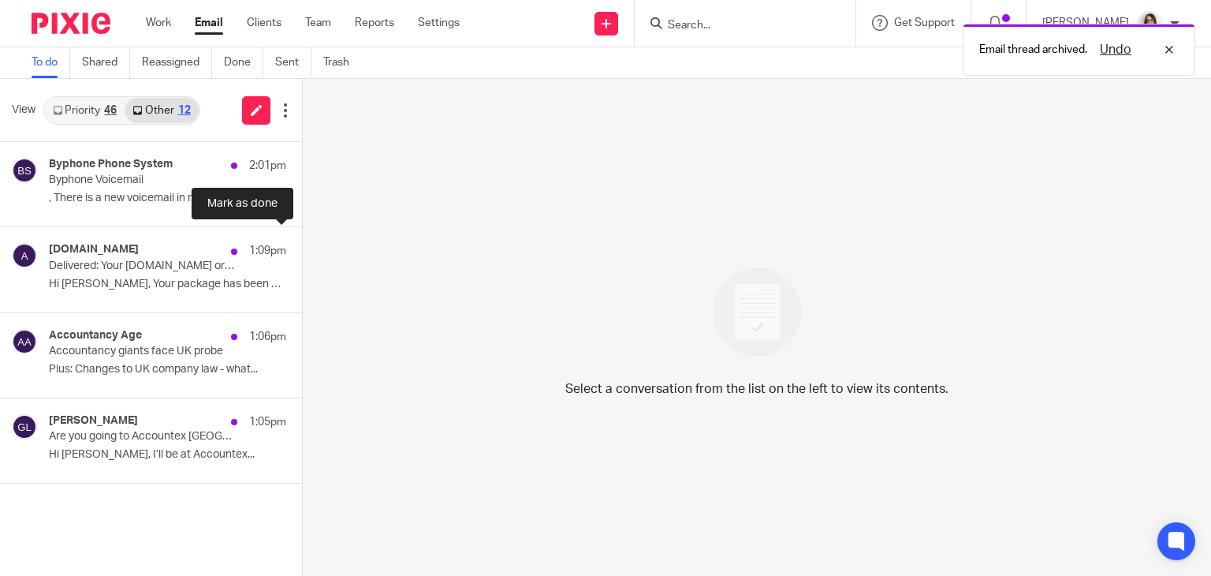
click at [302, 246] on button at bounding box center [308, 248] width 13 height 42
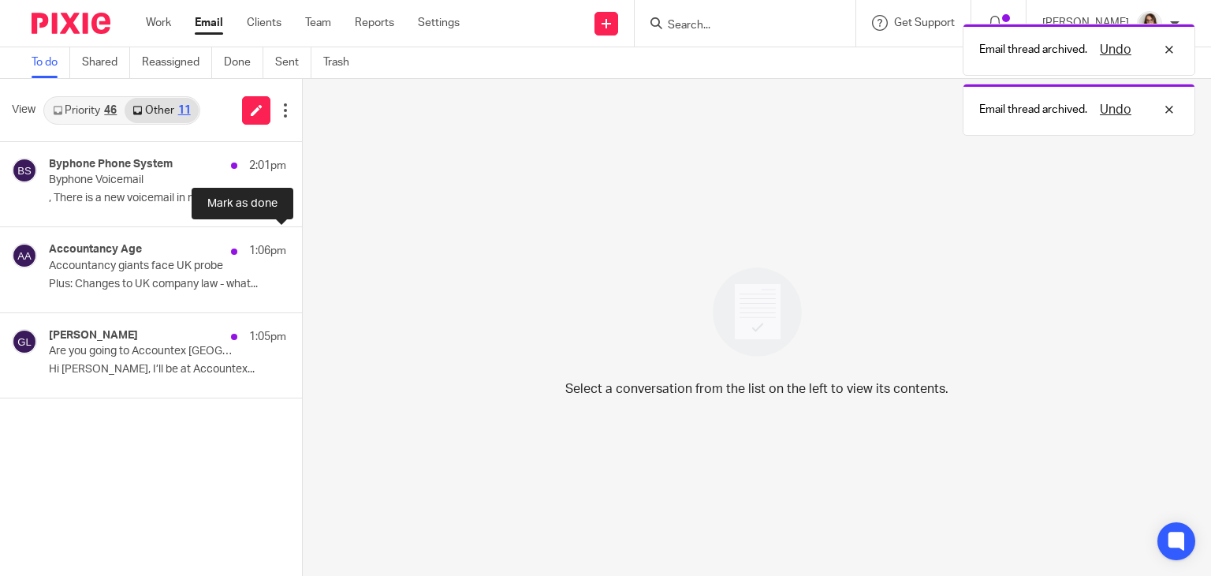
click at [302, 246] on button at bounding box center [308, 248] width 13 height 42
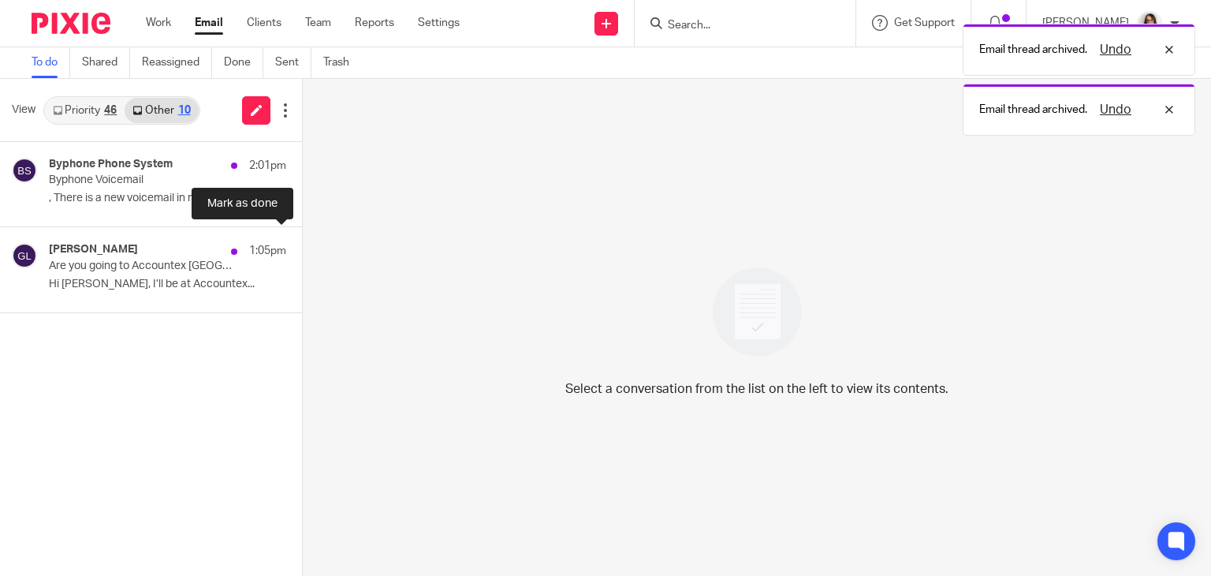
click at [302, 246] on button at bounding box center [308, 248] width 13 height 42
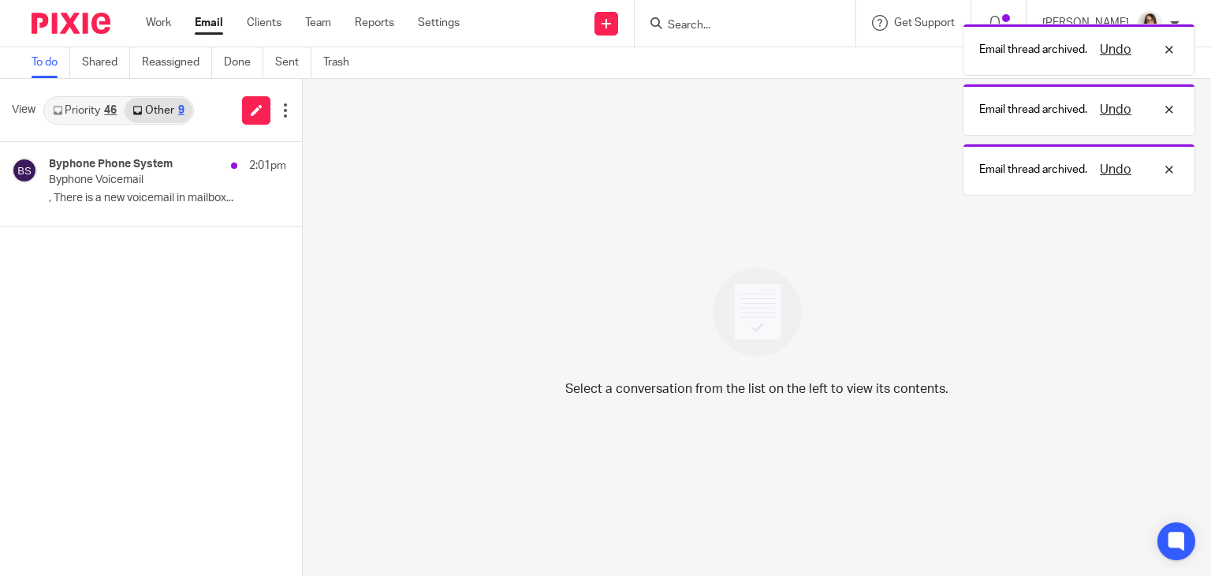
click at [211, 23] on link "Email" at bounding box center [209, 23] width 28 height 16
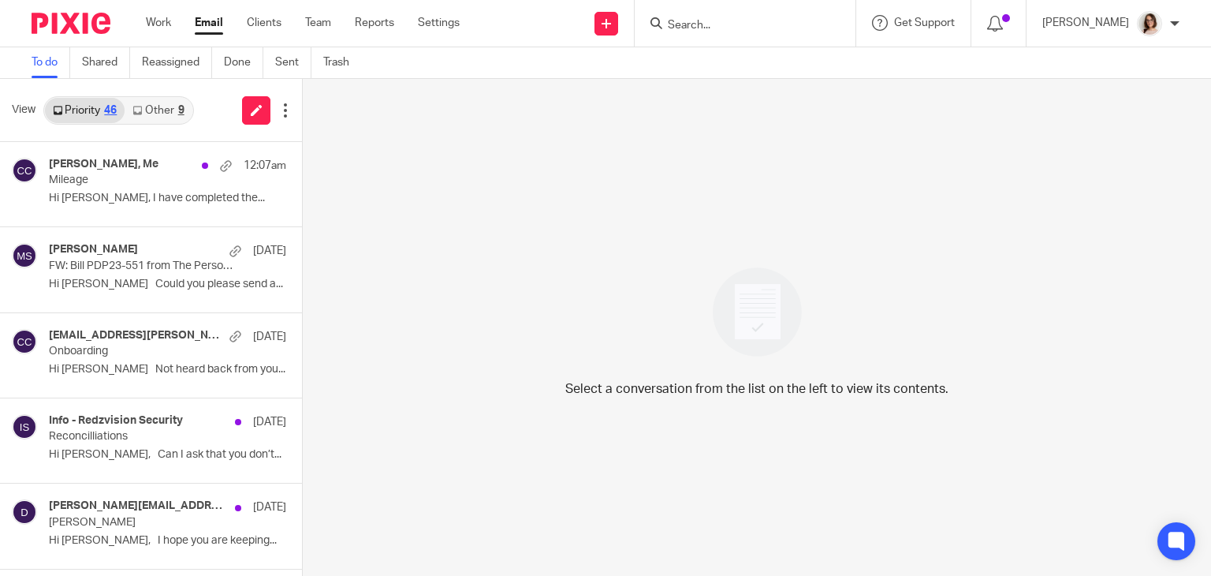
click at [170, 110] on link "Other 9" at bounding box center [158, 110] width 67 height 25
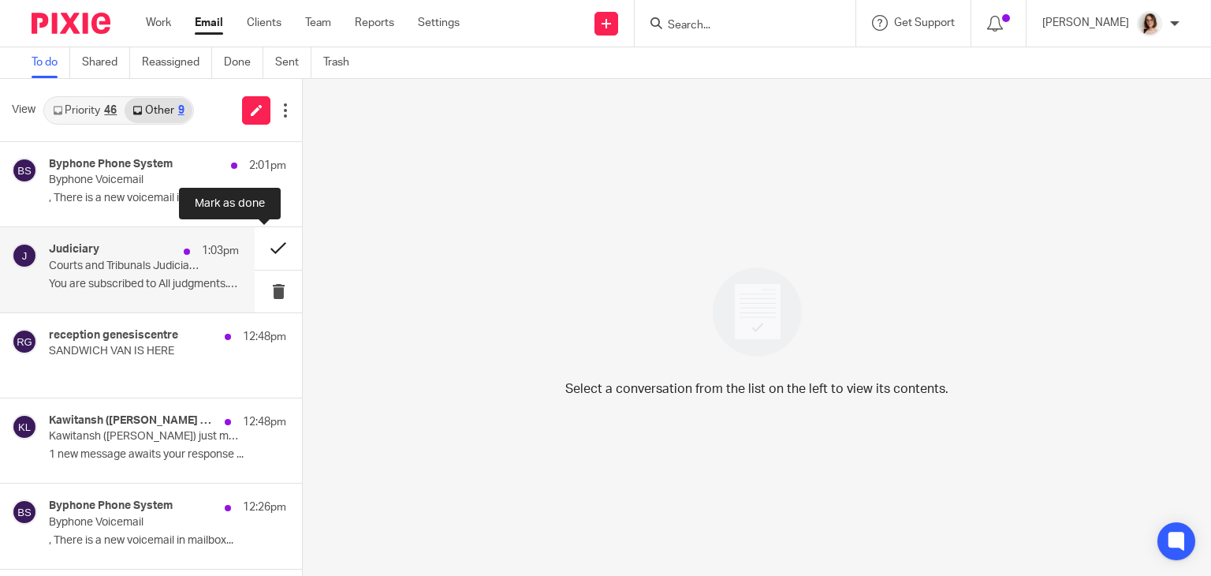
click at [258, 251] on button at bounding box center [278, 248] width 47 height 42
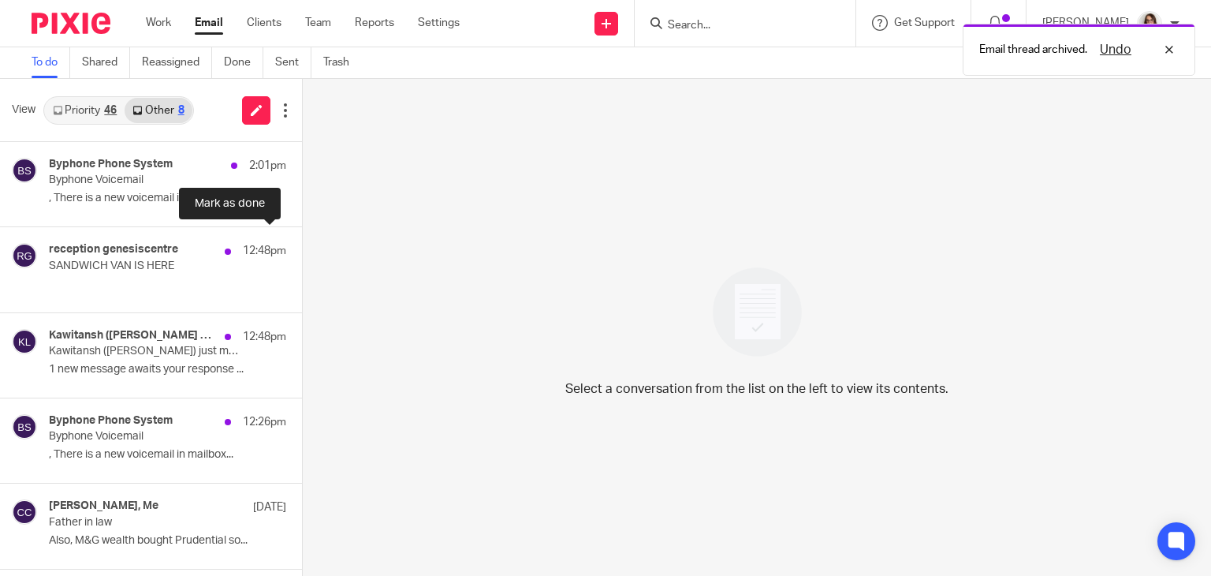
click at [302, 251] on button at bounding box center [308, 248] width 13 height 42
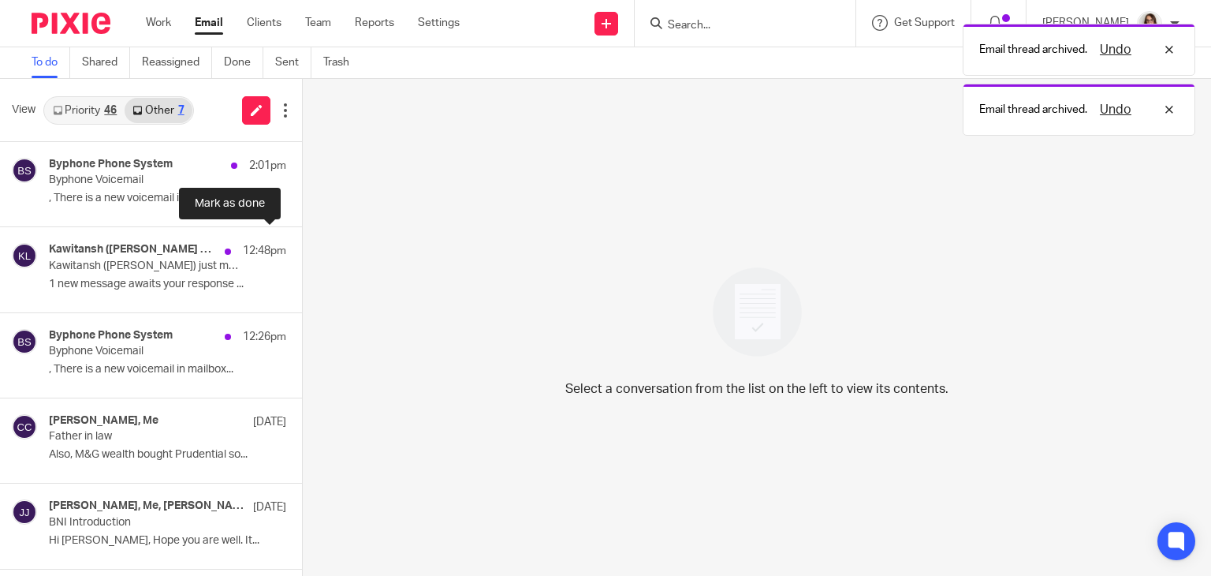
click at [302, 251] on button at bounding box center [308, 248] width 13 height 42
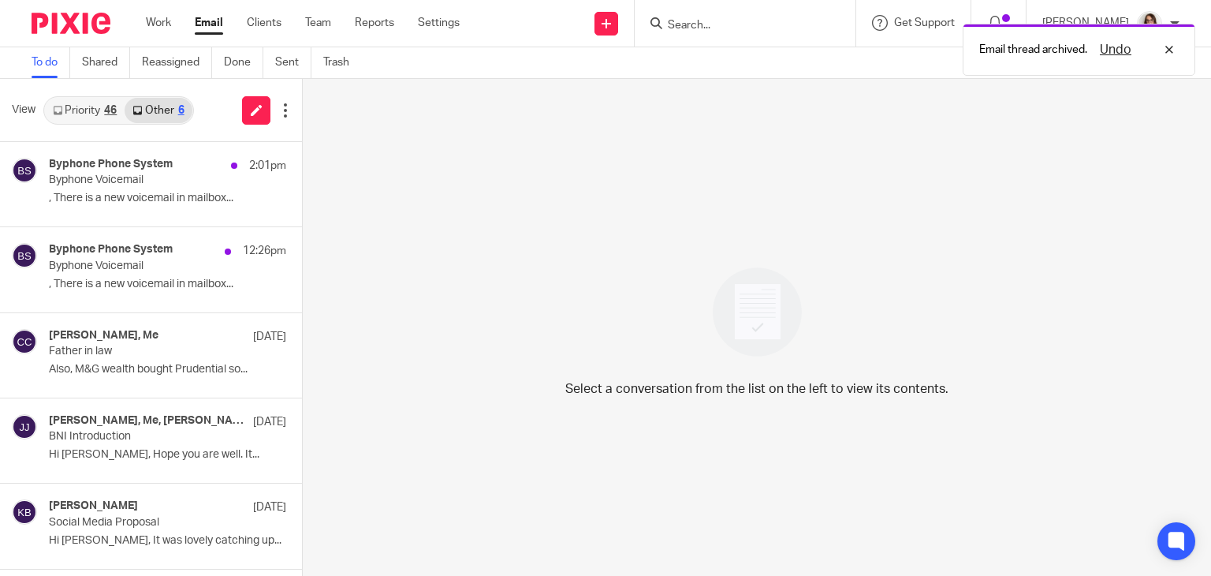
click at [211, 27] on link "Email" at bounding box center [209, 23] width 28 height 16
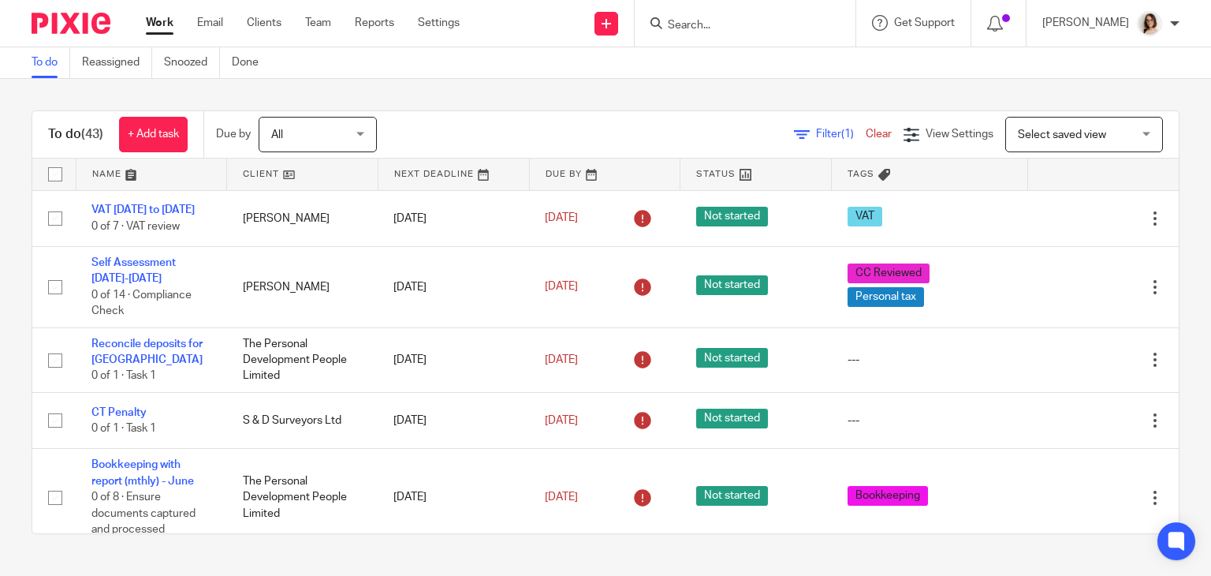
scroll to position [2497, 0]
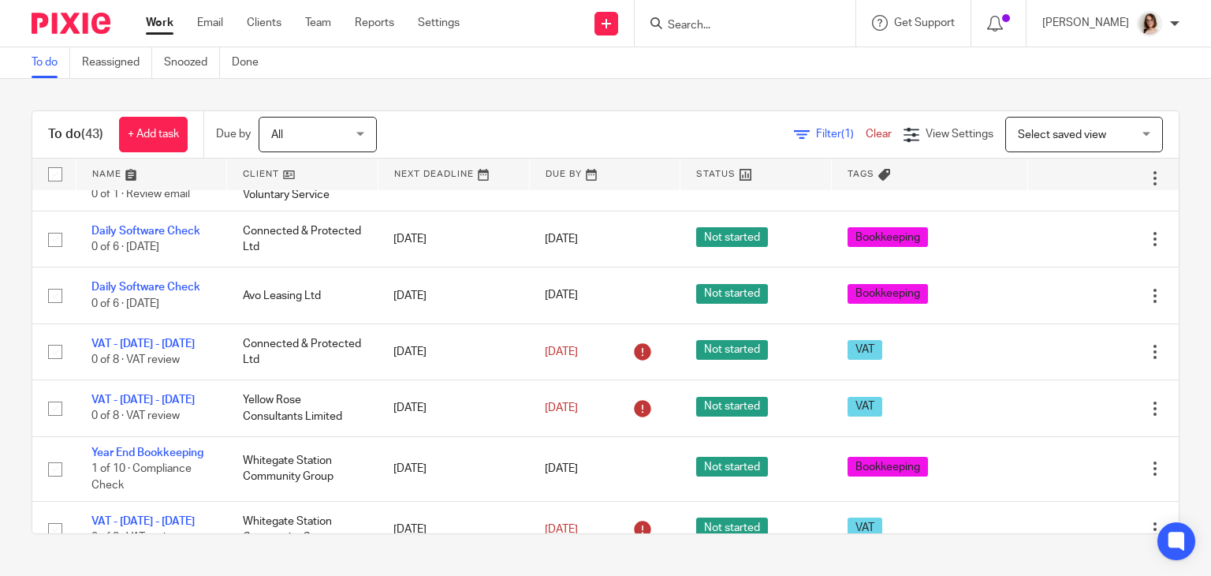
click at [153, 24] on link "Work" at bounding box center [160, 23] width 28 height 16
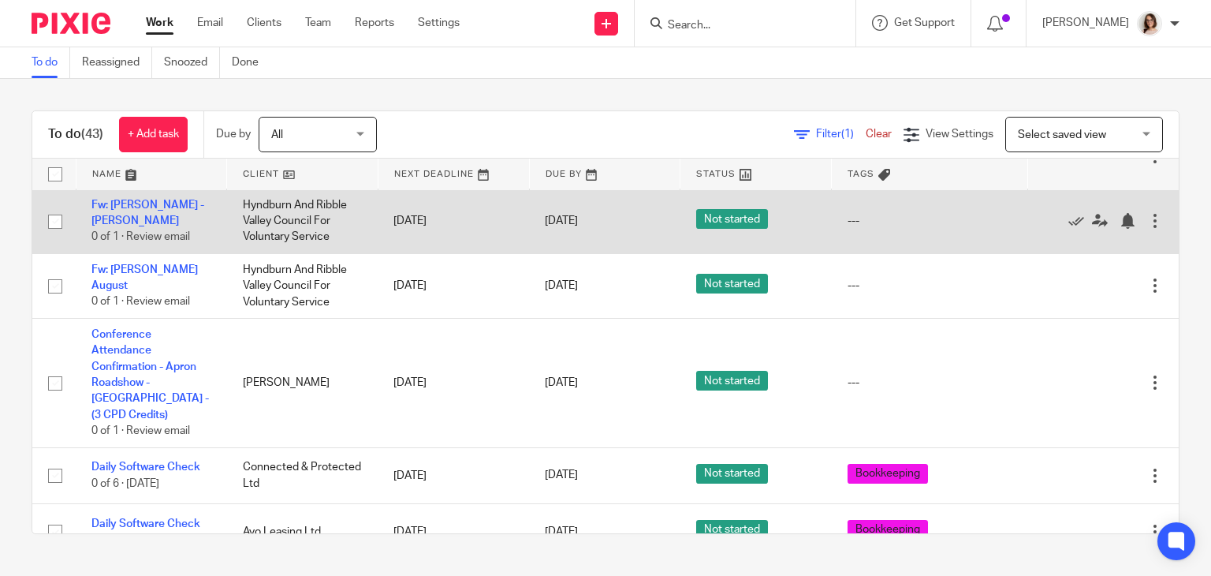
scroll to position [2393, 0]
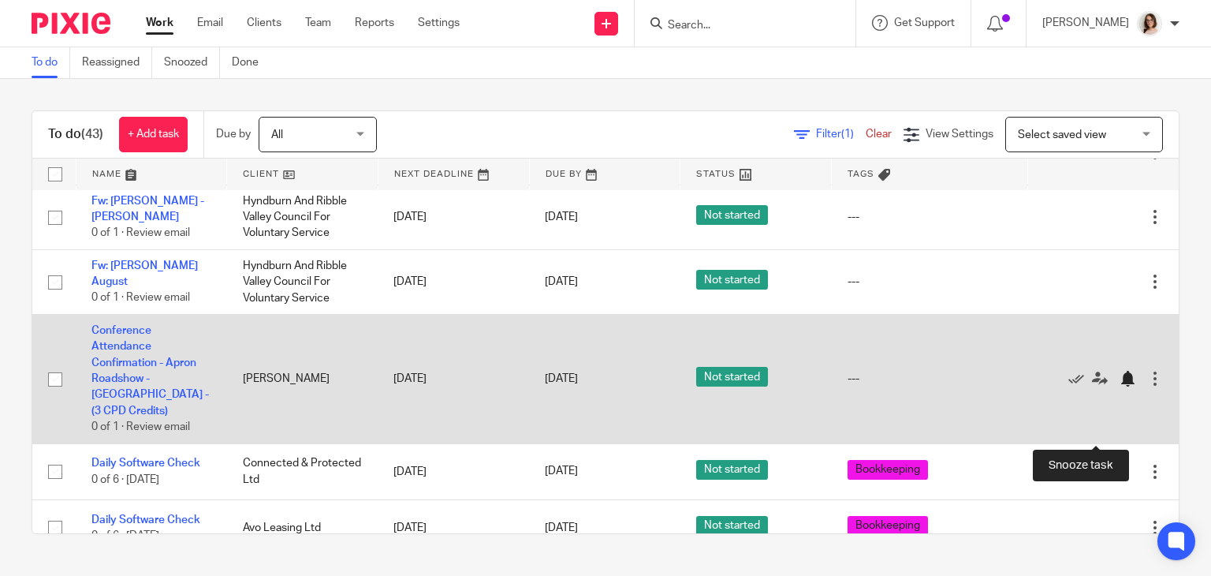
click at [1120, 386] on div at bounding box center [1128, 379] width 16 height 16
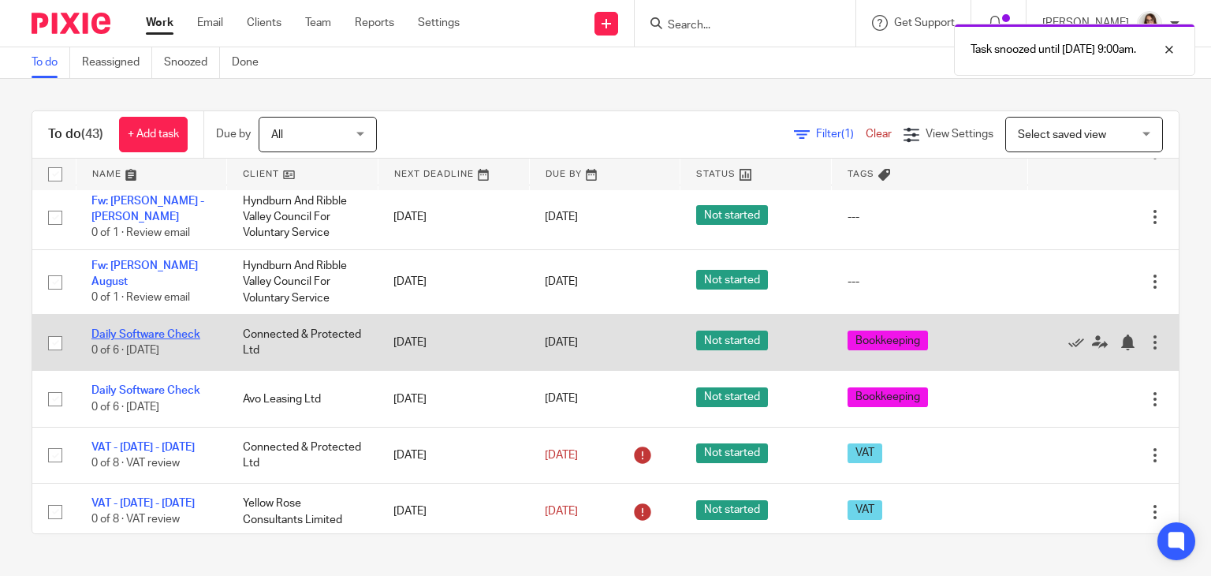
click at [180, 340] on link "Daily Software Check" at bounding box center [145, 334] width 109 height 11
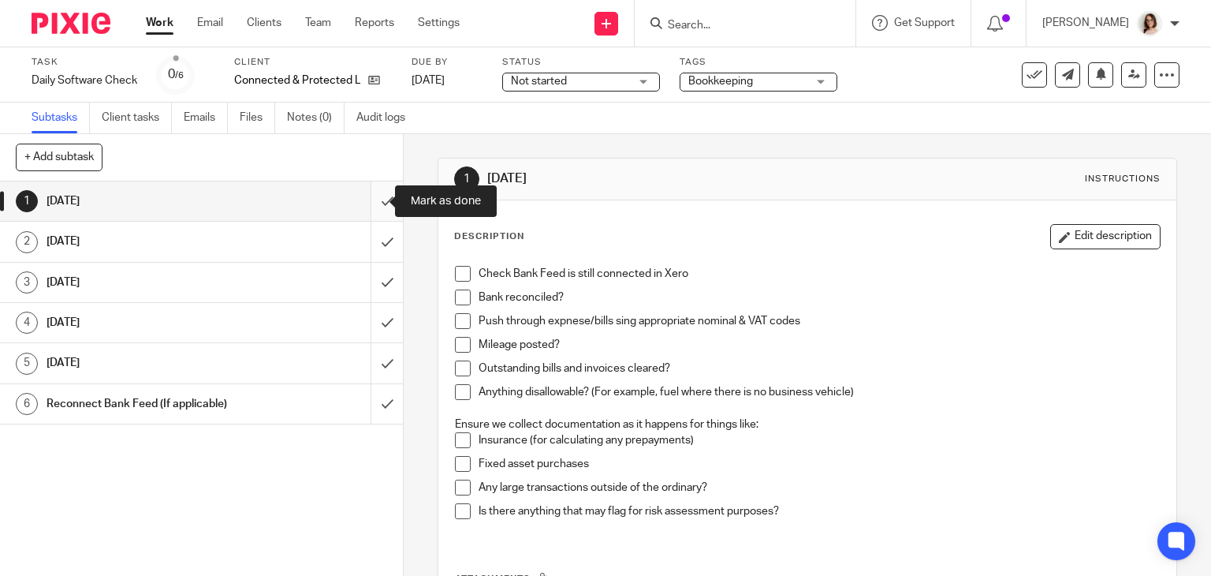
click at [372, 198] on input "submit" at bounding box center [201, 200] width 403 height 39
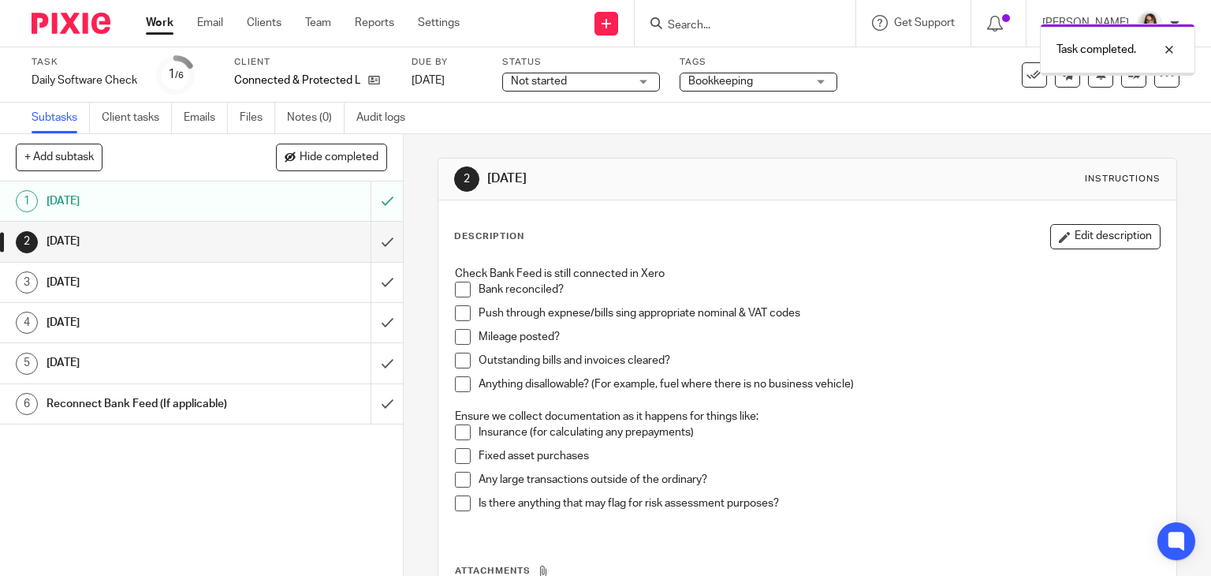
click at [1088, 70] on div "Task completed." at bounding box center [1117, 50] width 155 height 52
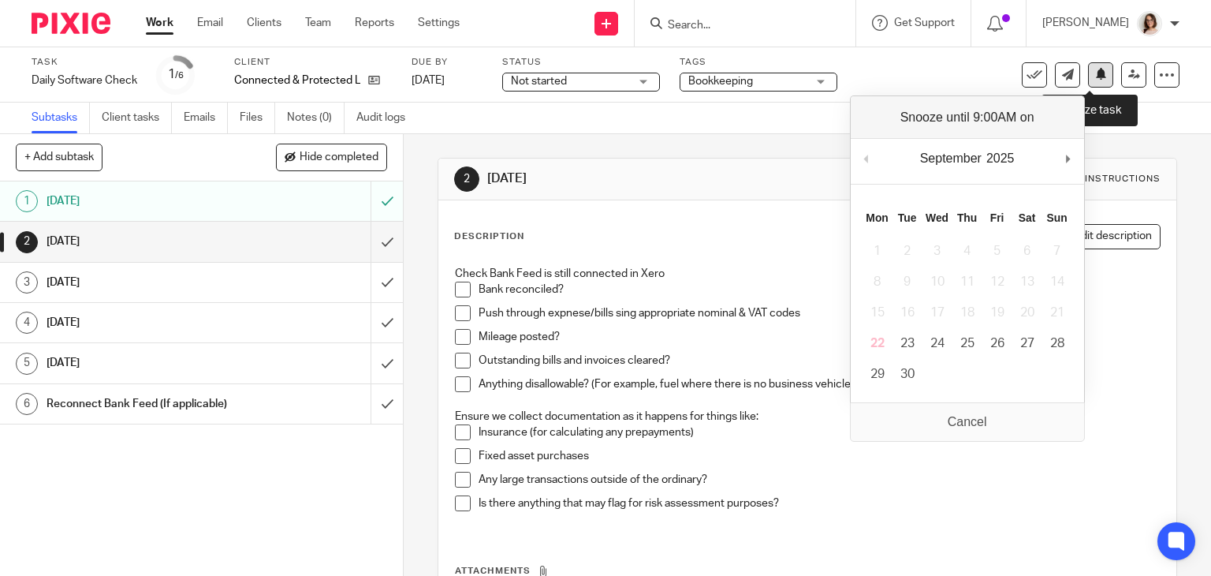
click at [1095, 75] on icon at bounding box center [1101, 74] width 12 height 12
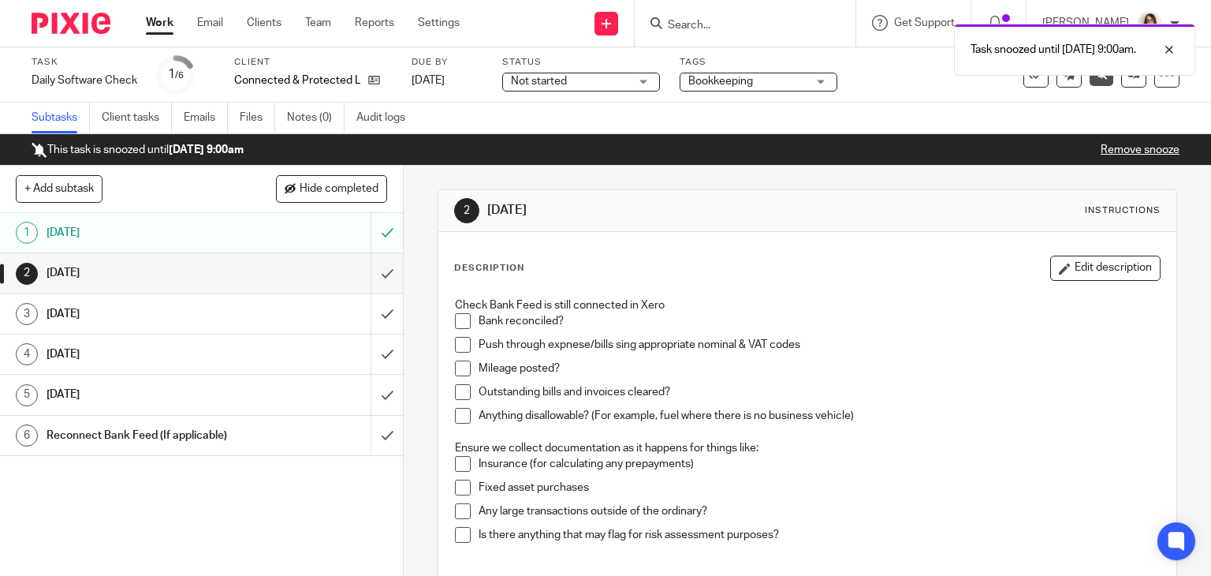
click at [154, 24] on link "Work" at bounding box center [160, 23] width 28 height 16
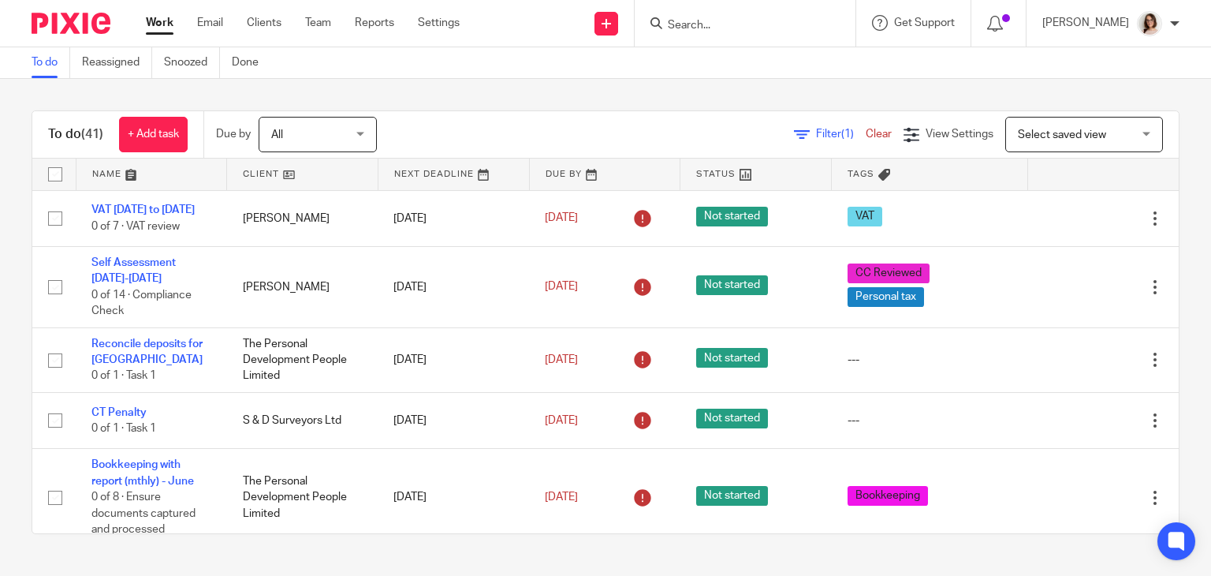
click at [705, 23] on input "Search" at bounding box center [737, 26] width 142 height 14
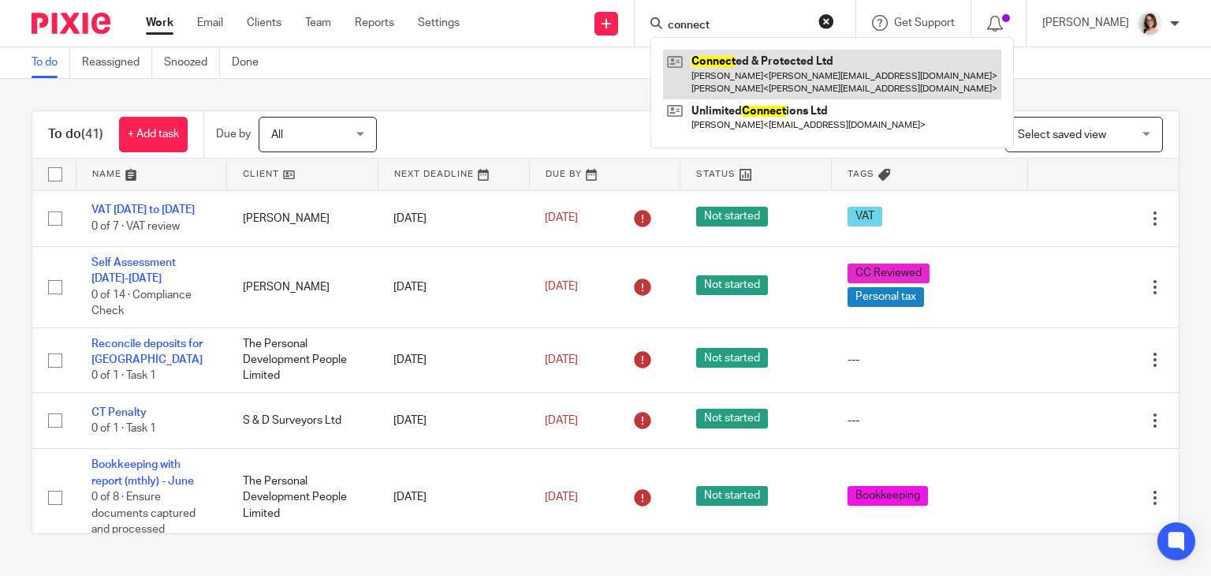
type input "connect"
click at [779, 67] on link at bounding box center [832, 74] width 338 height 49
